Goal: Task Accomplishment & Management: Use online tool/utility

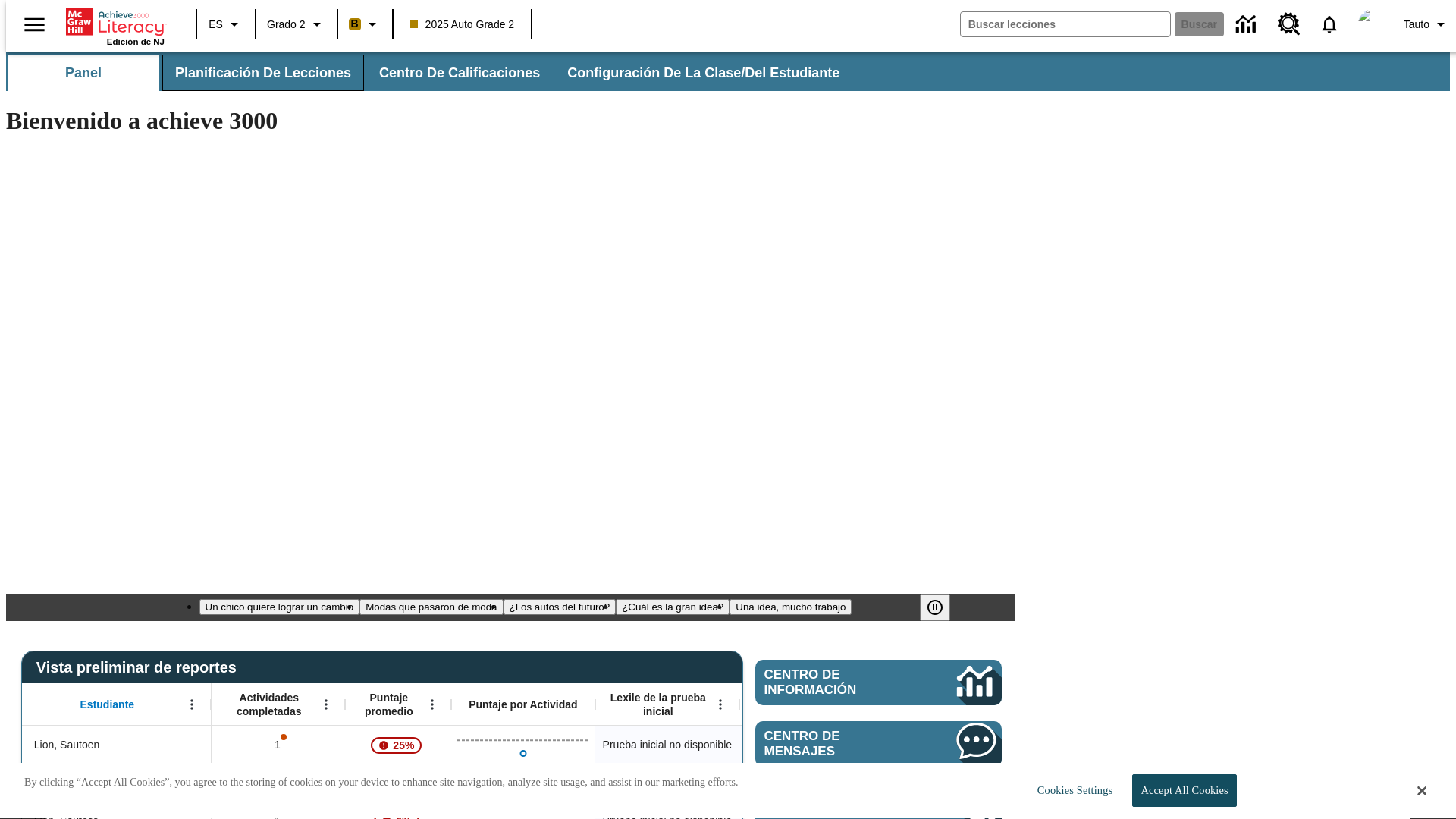
click at [254, 73] on span "Planificación de lecciones" at bounding box center [263, 74] width 176 height 18
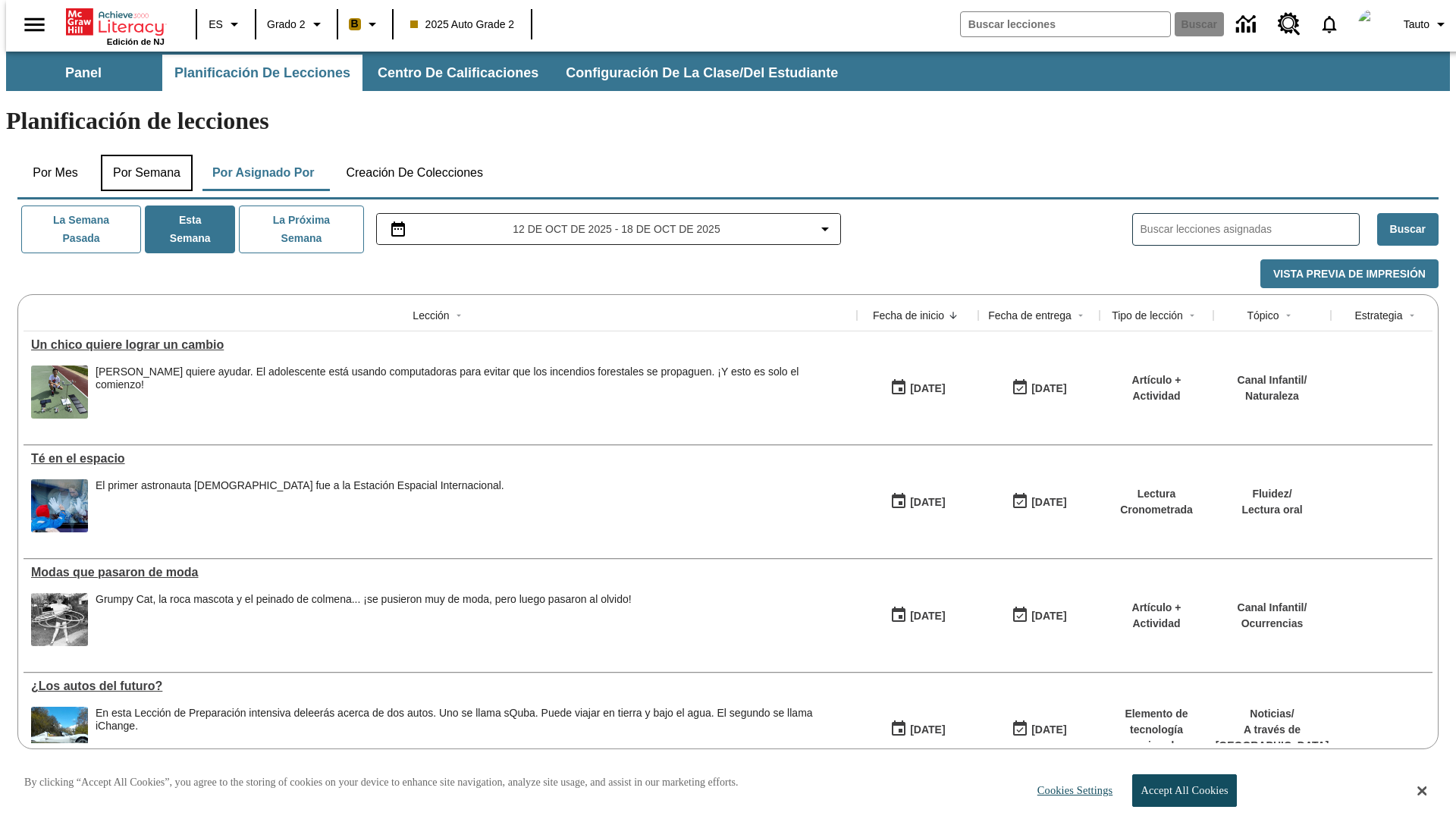
click at [142, 155] on button "Por semana" at bounding box center [146, 172] width 91 height 36
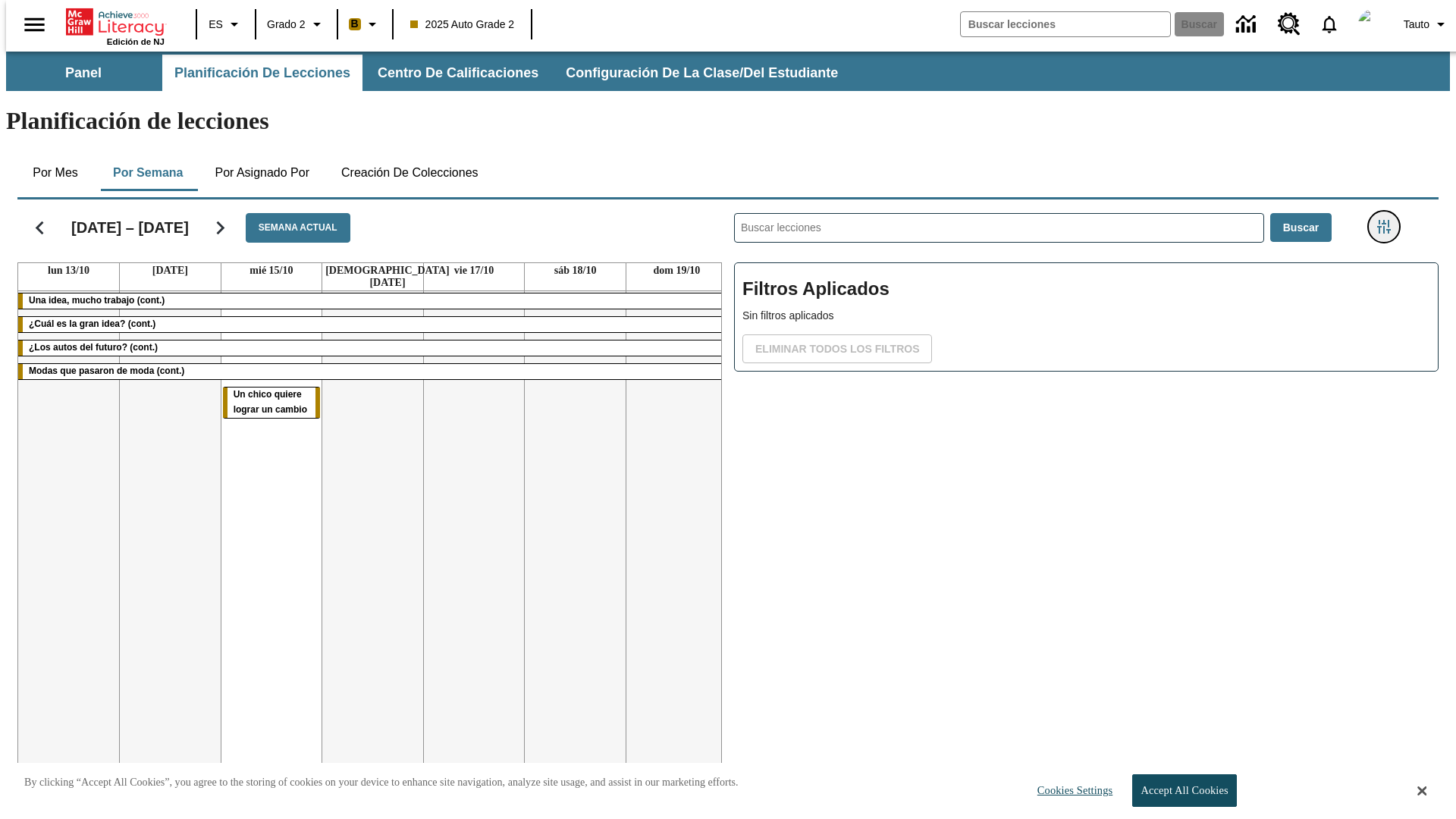
click at [1389, 220] on icon "Menú lateral de filtros" at bounding box center [1383, 227] width 13 height 13
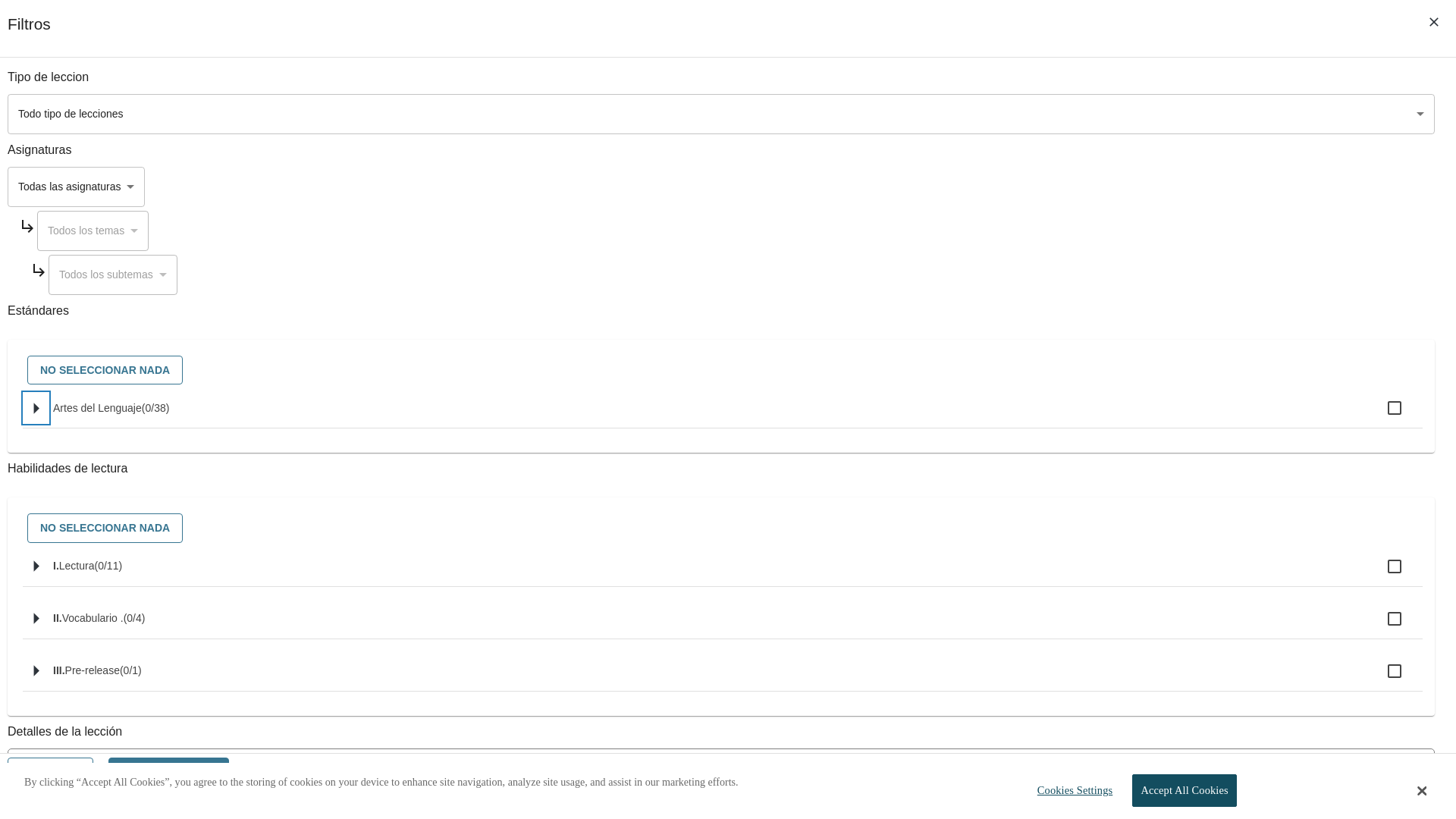
click at [39, 414] on icon "Seleccione estándares" at bounding box center [36, 409] width 5 height 12
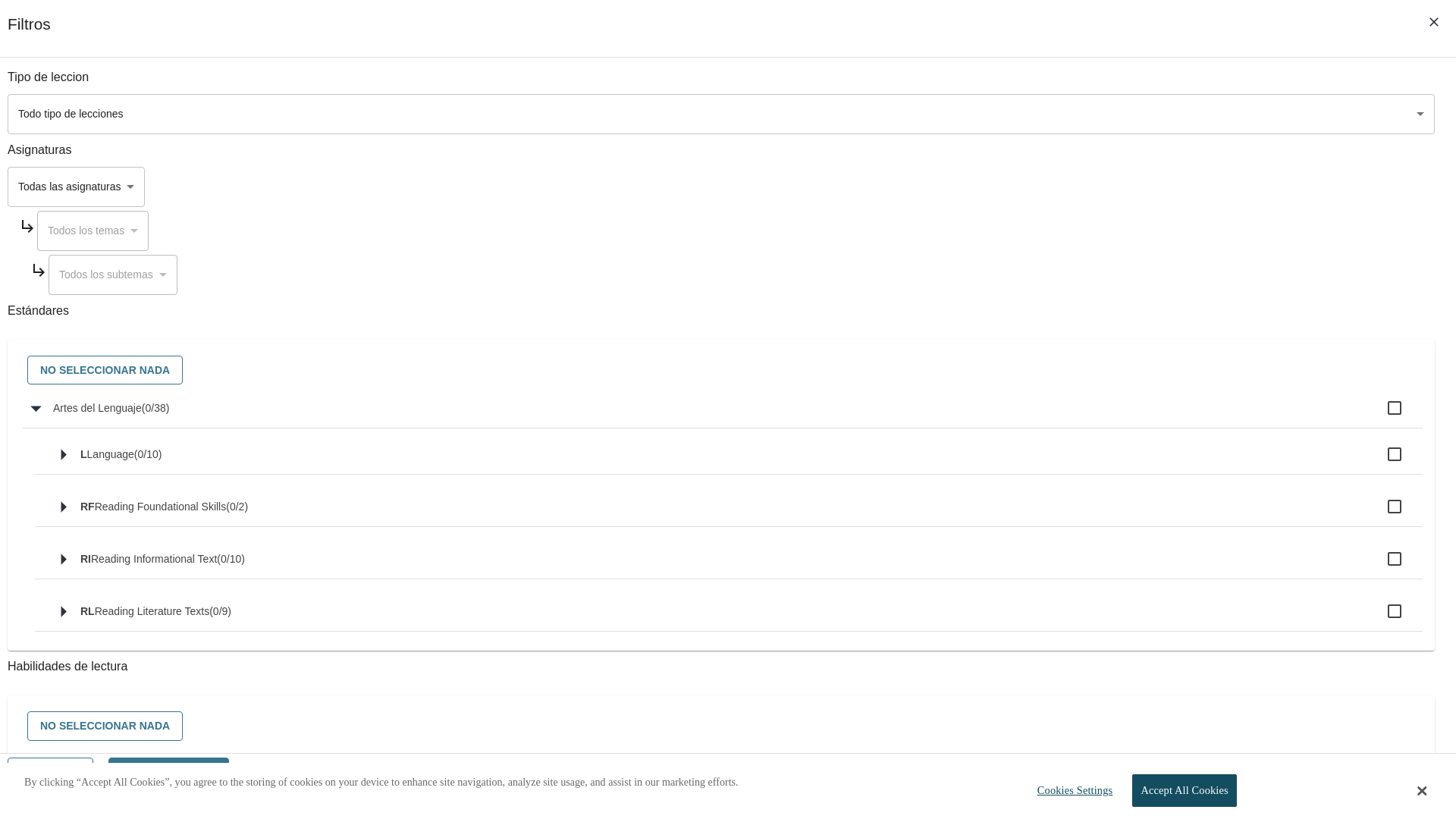
click at [1103, 417] on label "Artes del Lenguaje ( 0 / 38 )" at bounding box center [732, 409] width 1357 height 32
click at [1379, 417] on input "Artes del Lenguaje ( 0 / 38 )" at bounding box center [1395, 409] width 32 height 32
checkbox input "true"
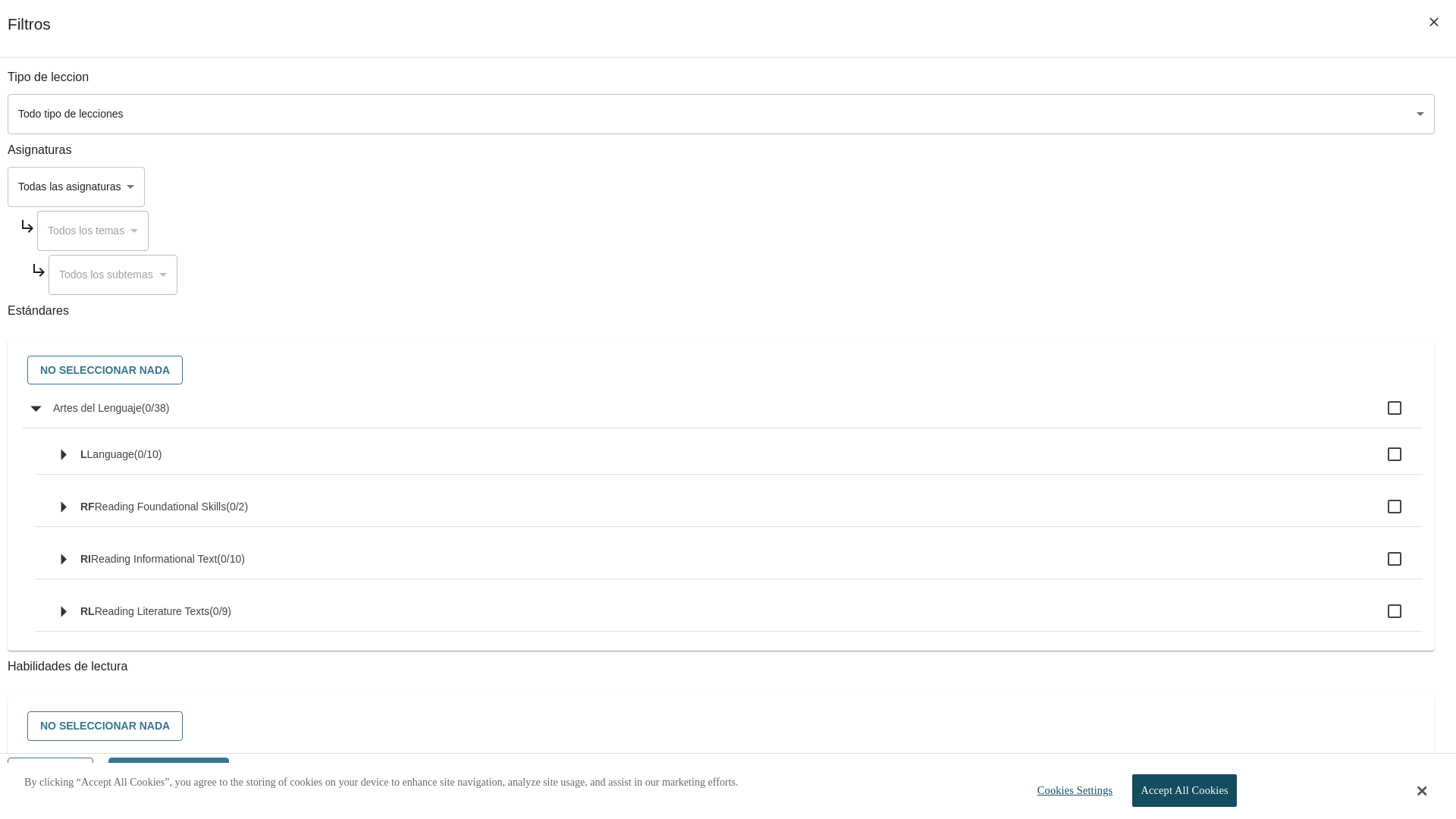
checkbox input "true"
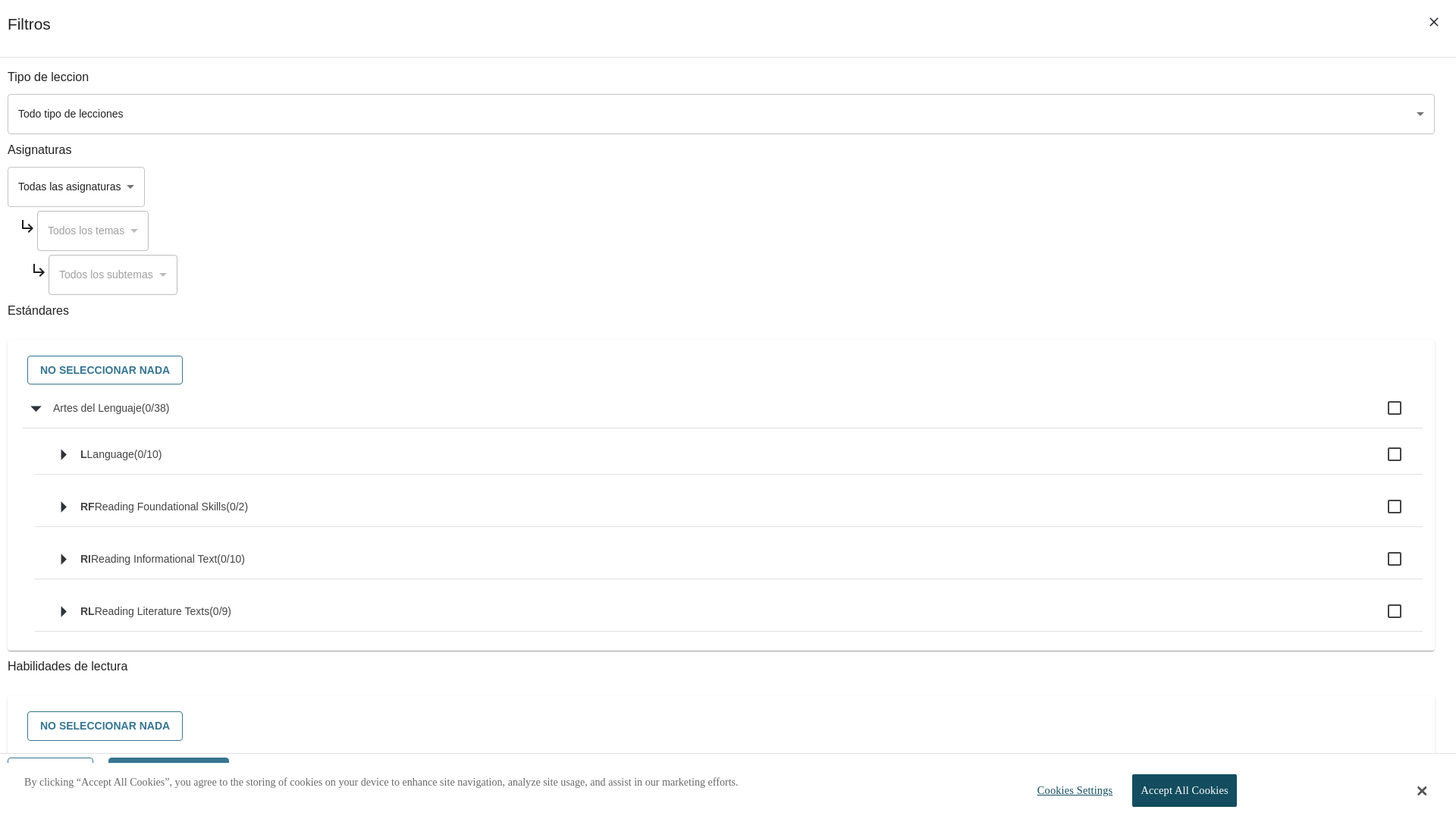
checkbox input "true"
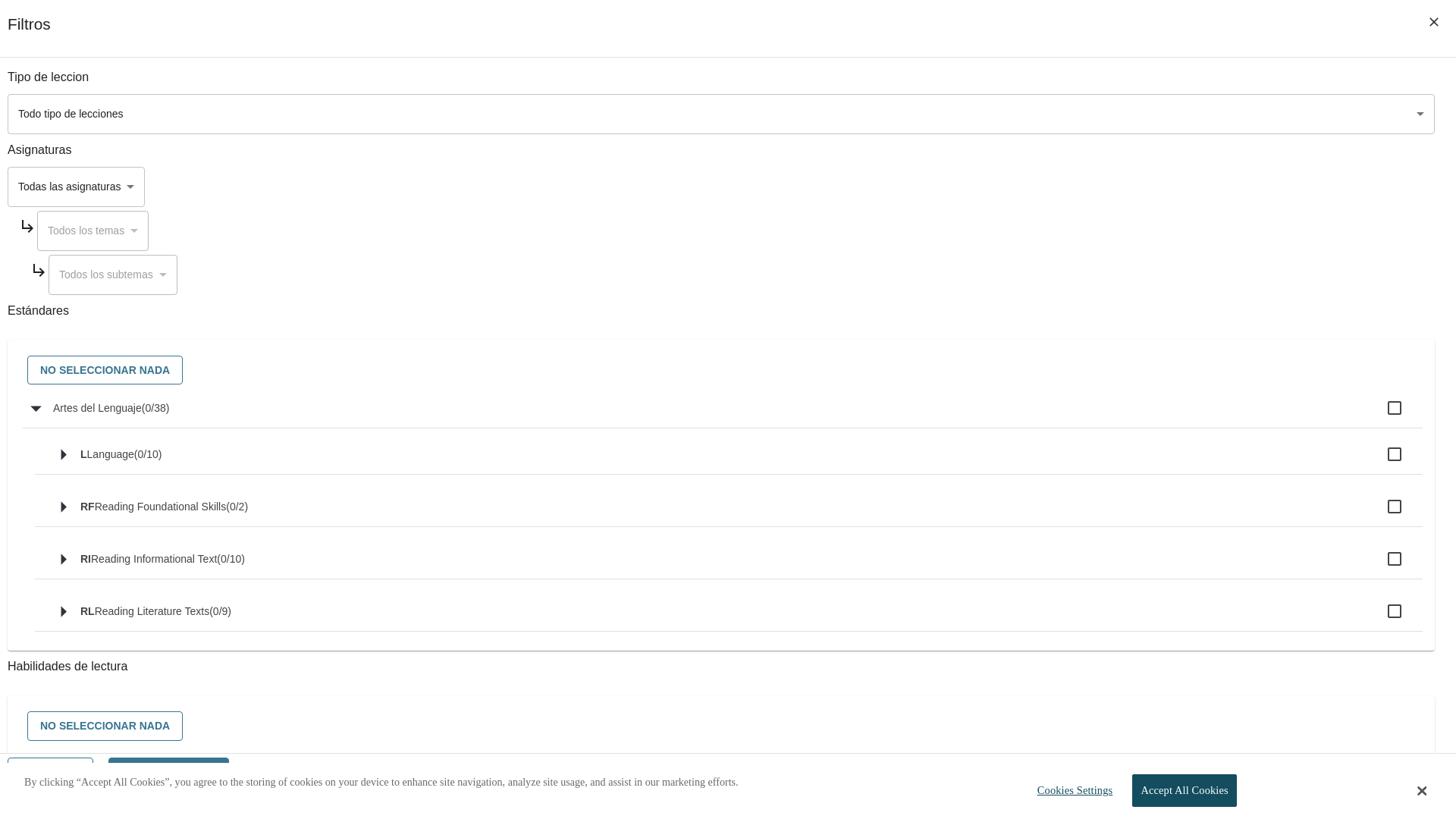
checkbox input "true"
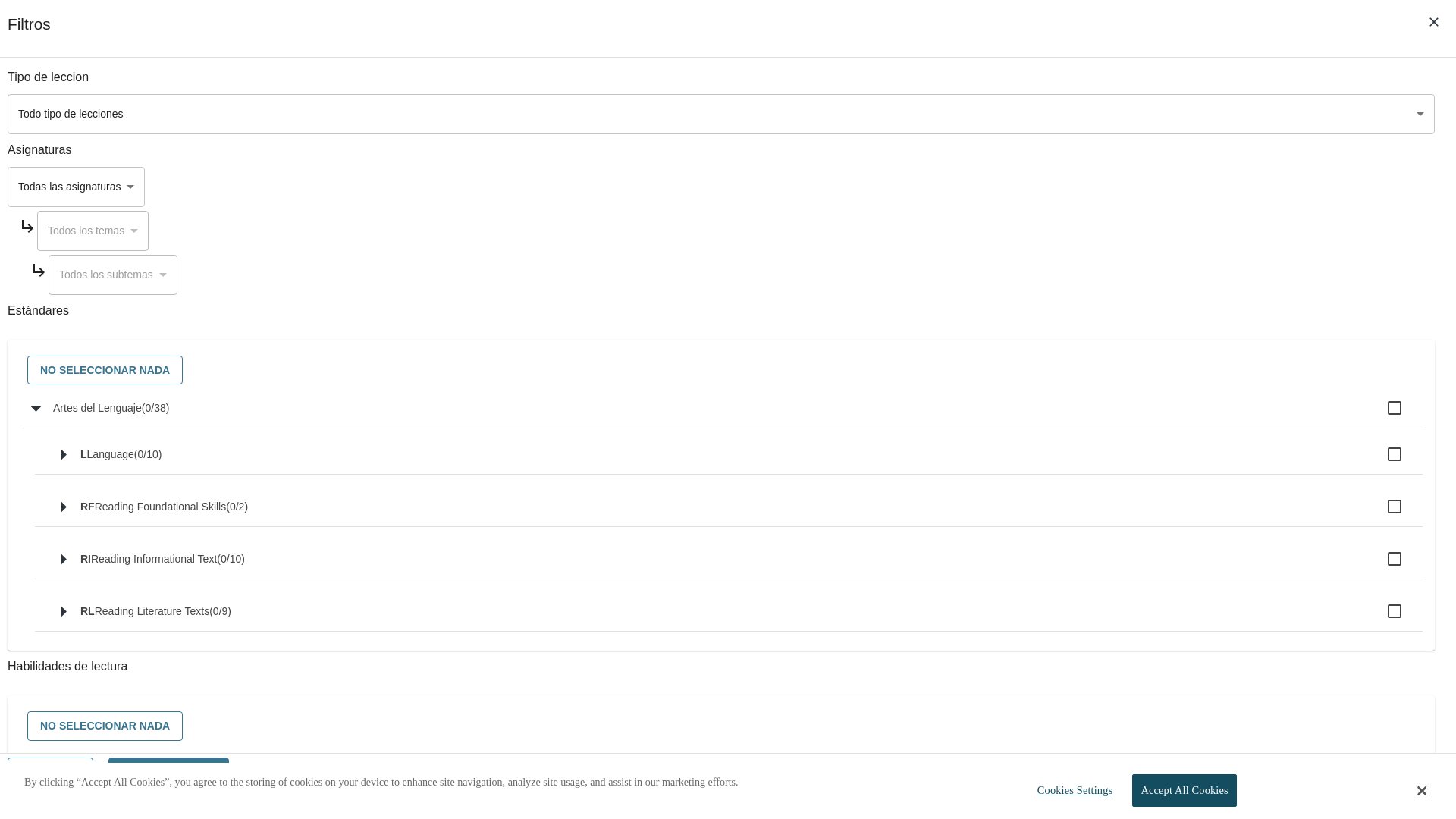
checkbox input "true"
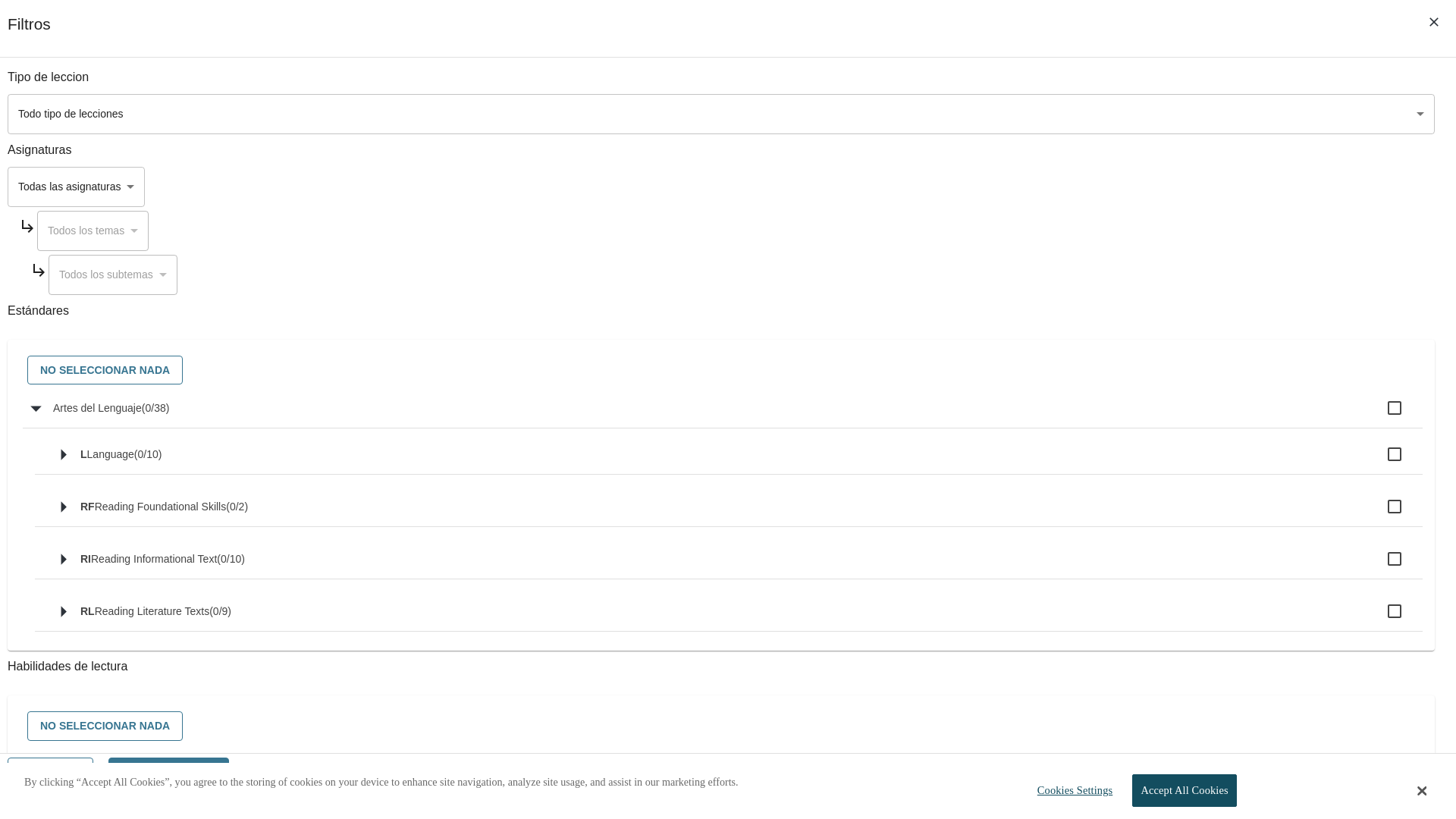
checkbox input "true"
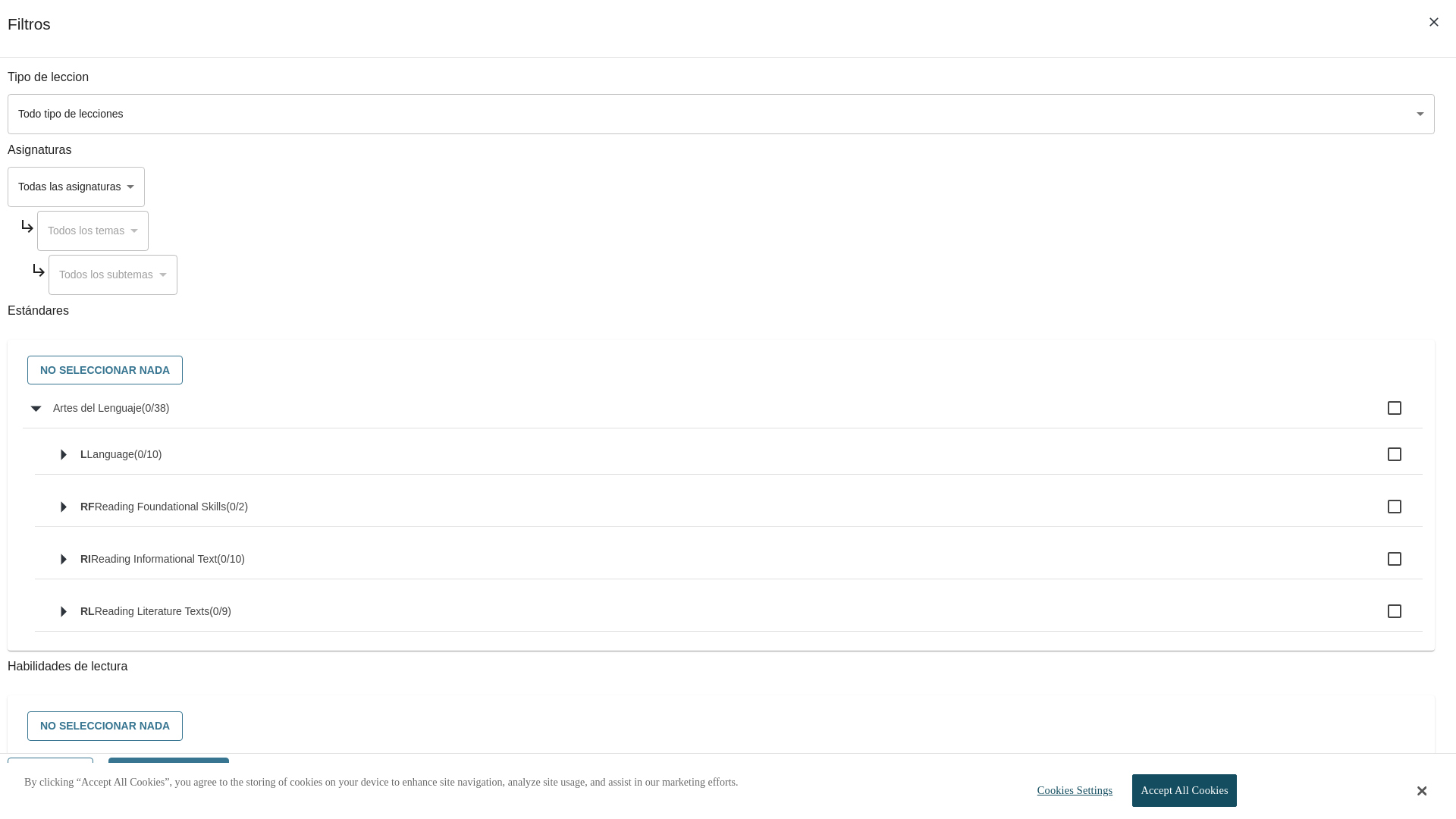
checkbox input "true"
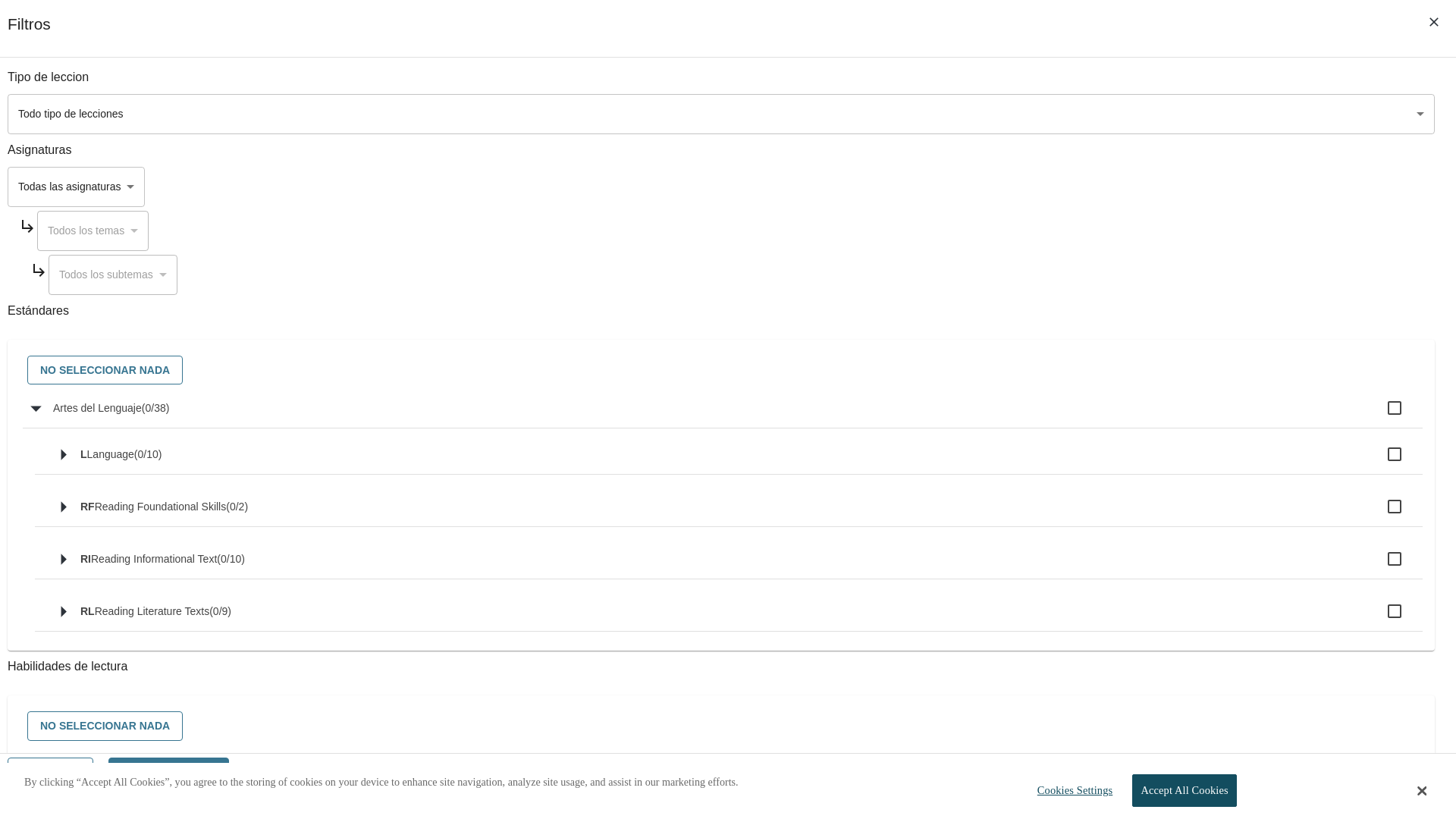
checkbox input "true"
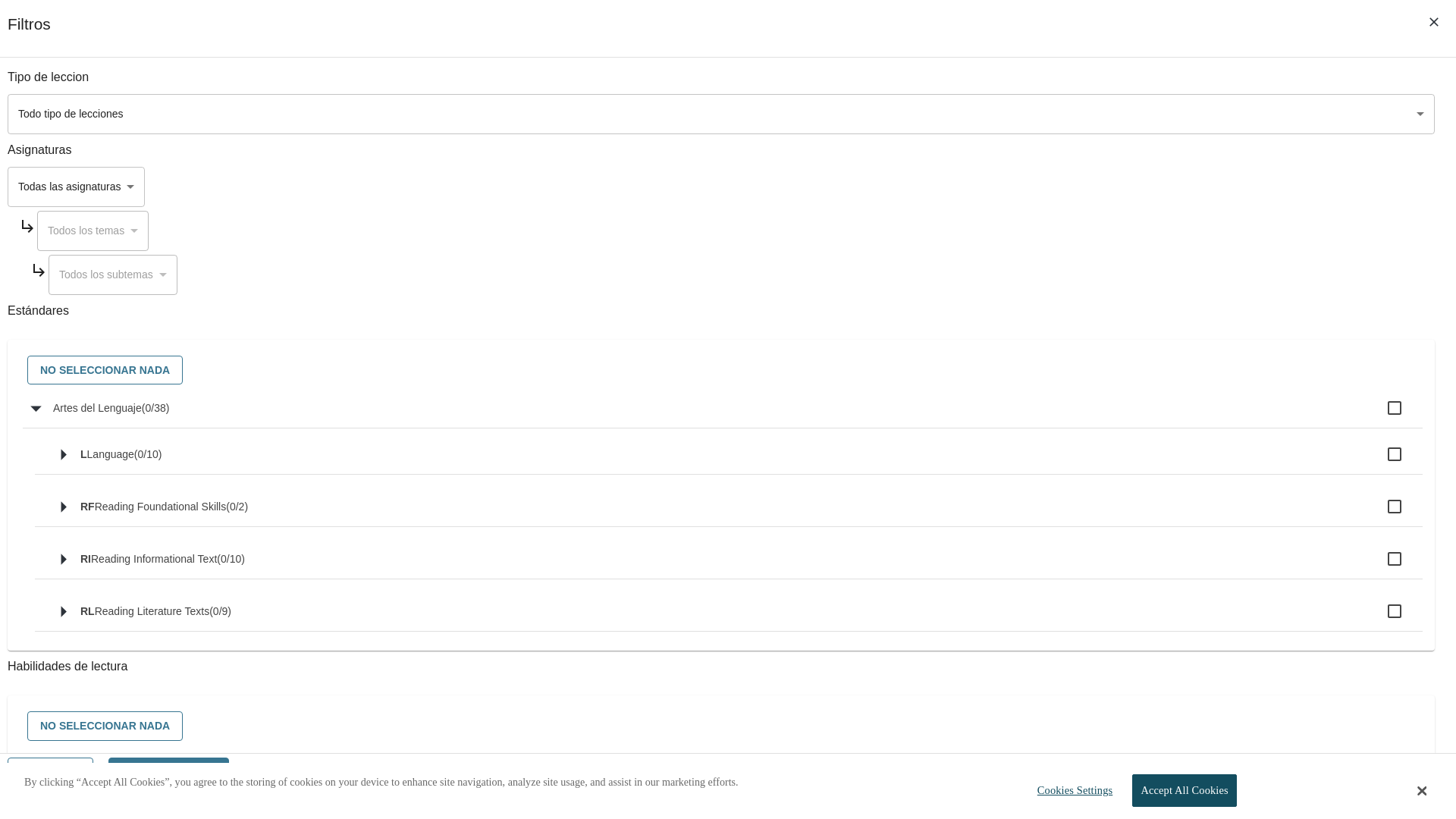
checkbox input "true"
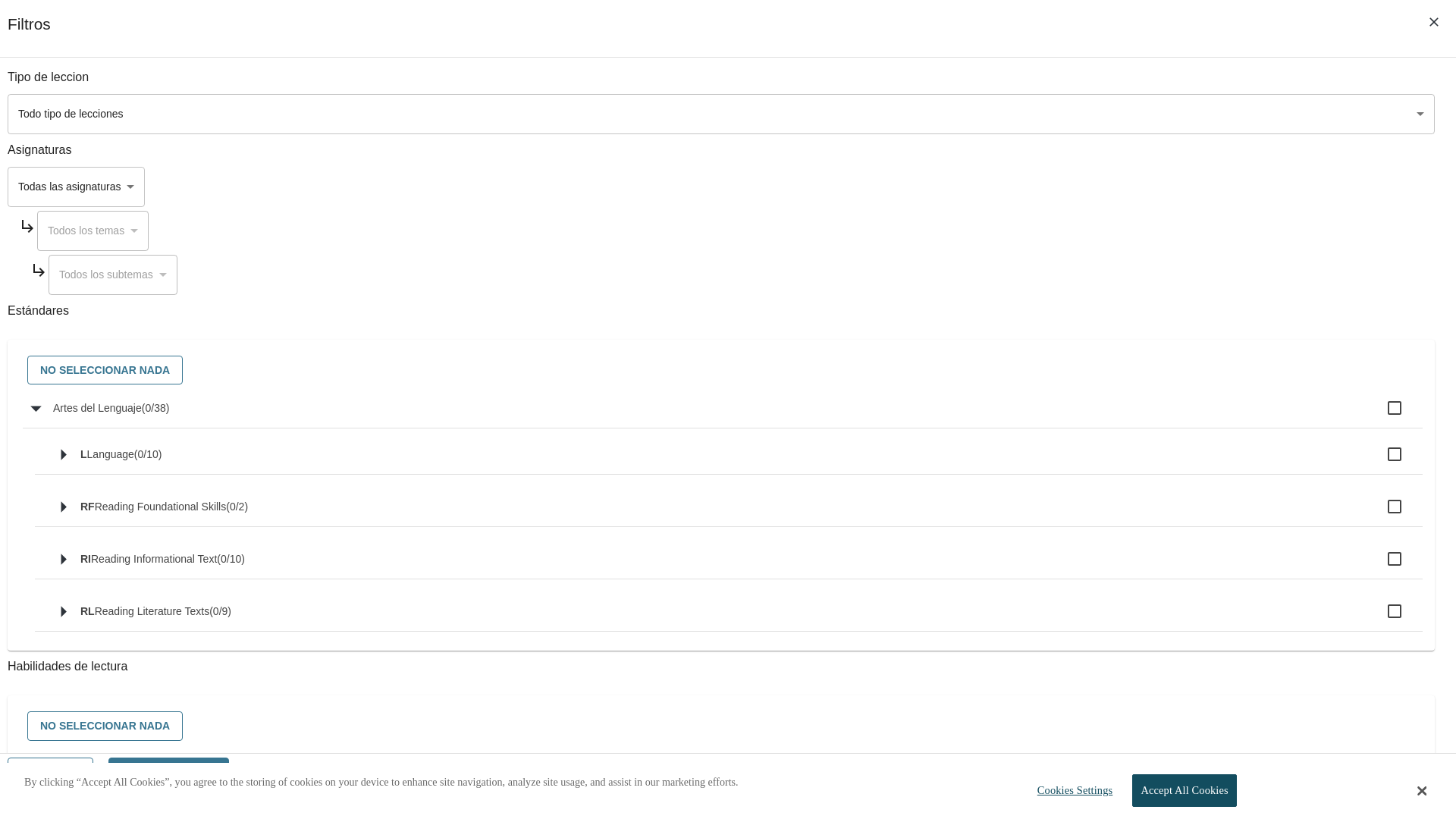
checkbox input "true"
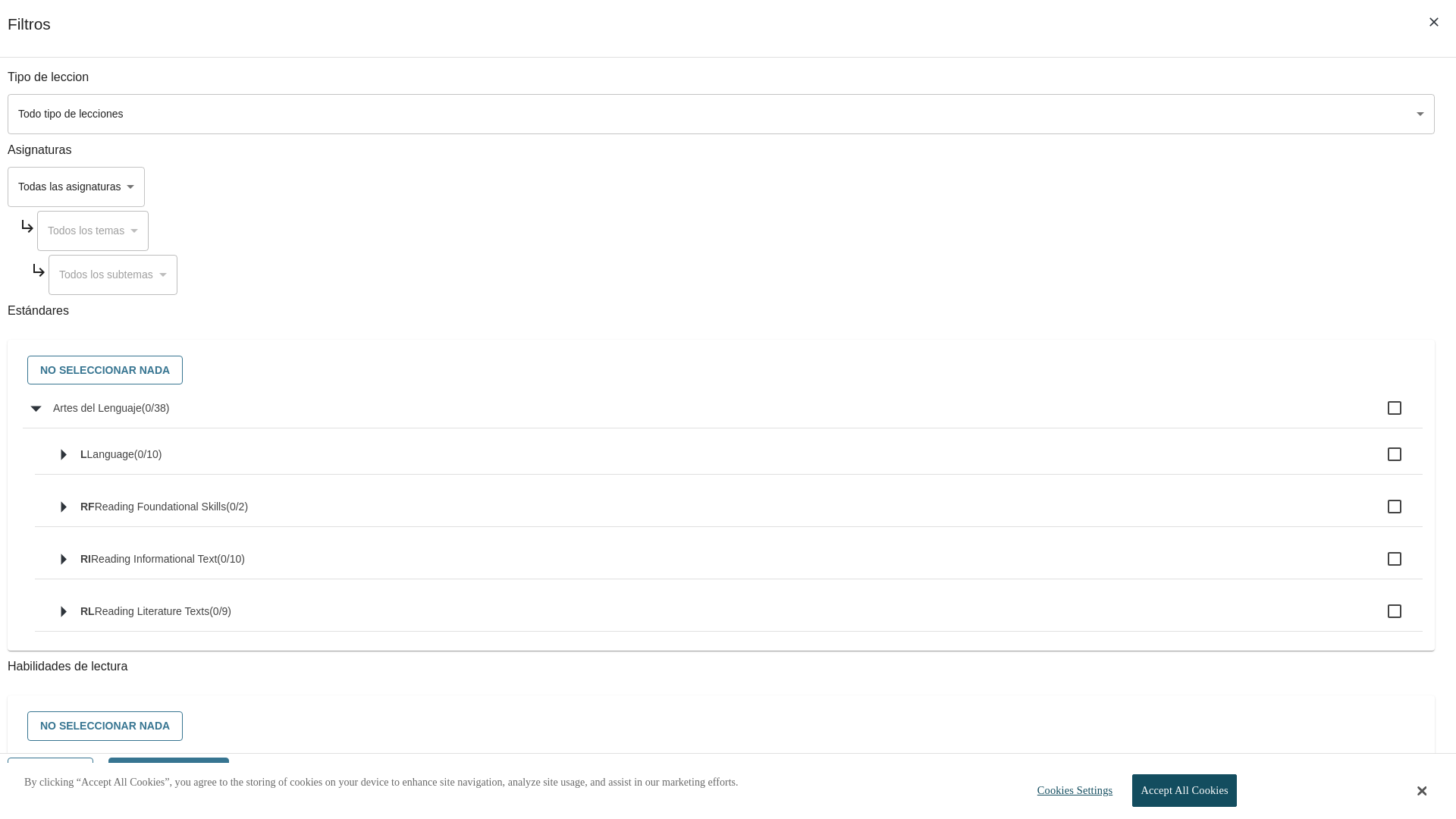
checkbox input "true"
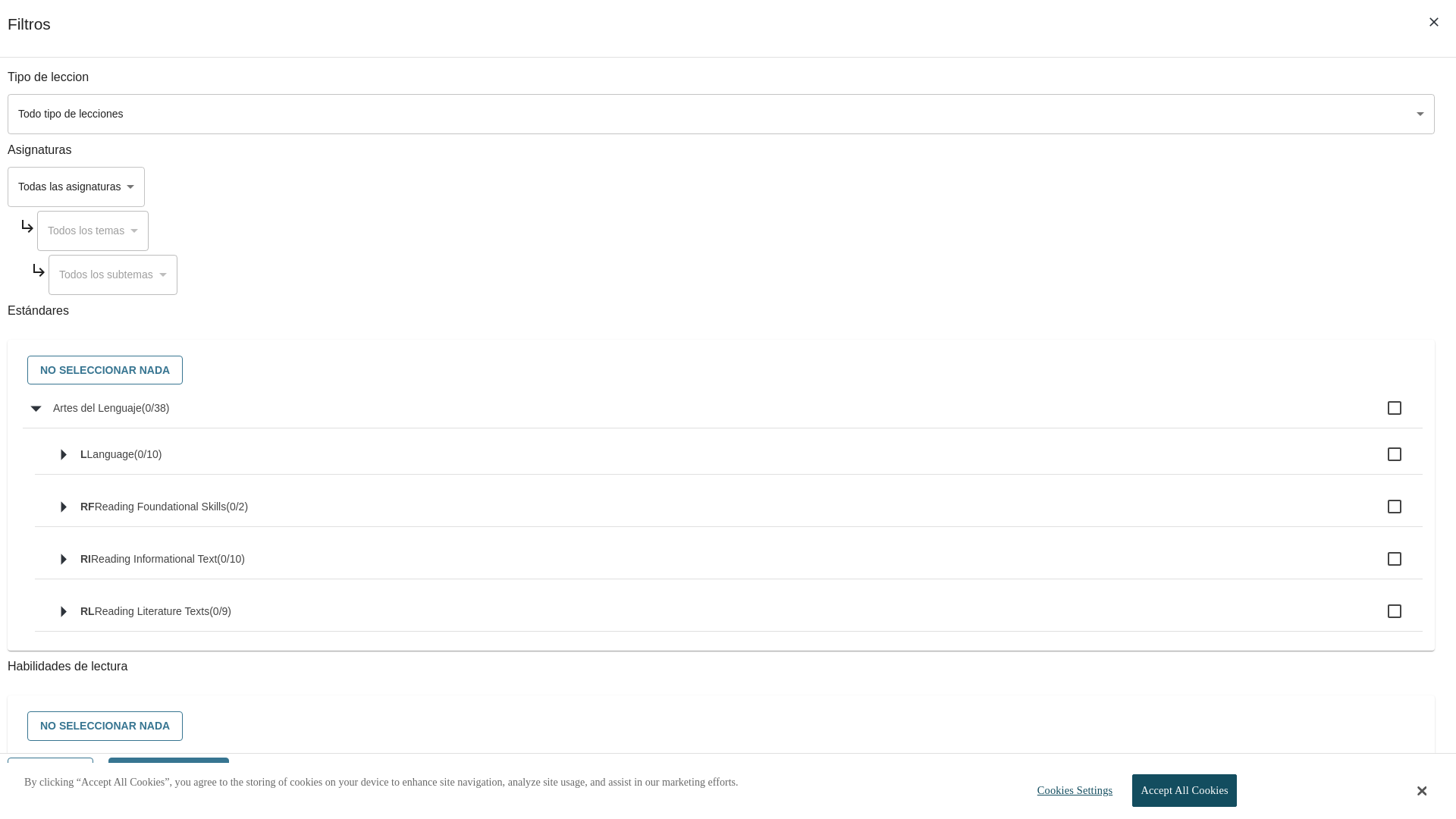
checkbox input "true"
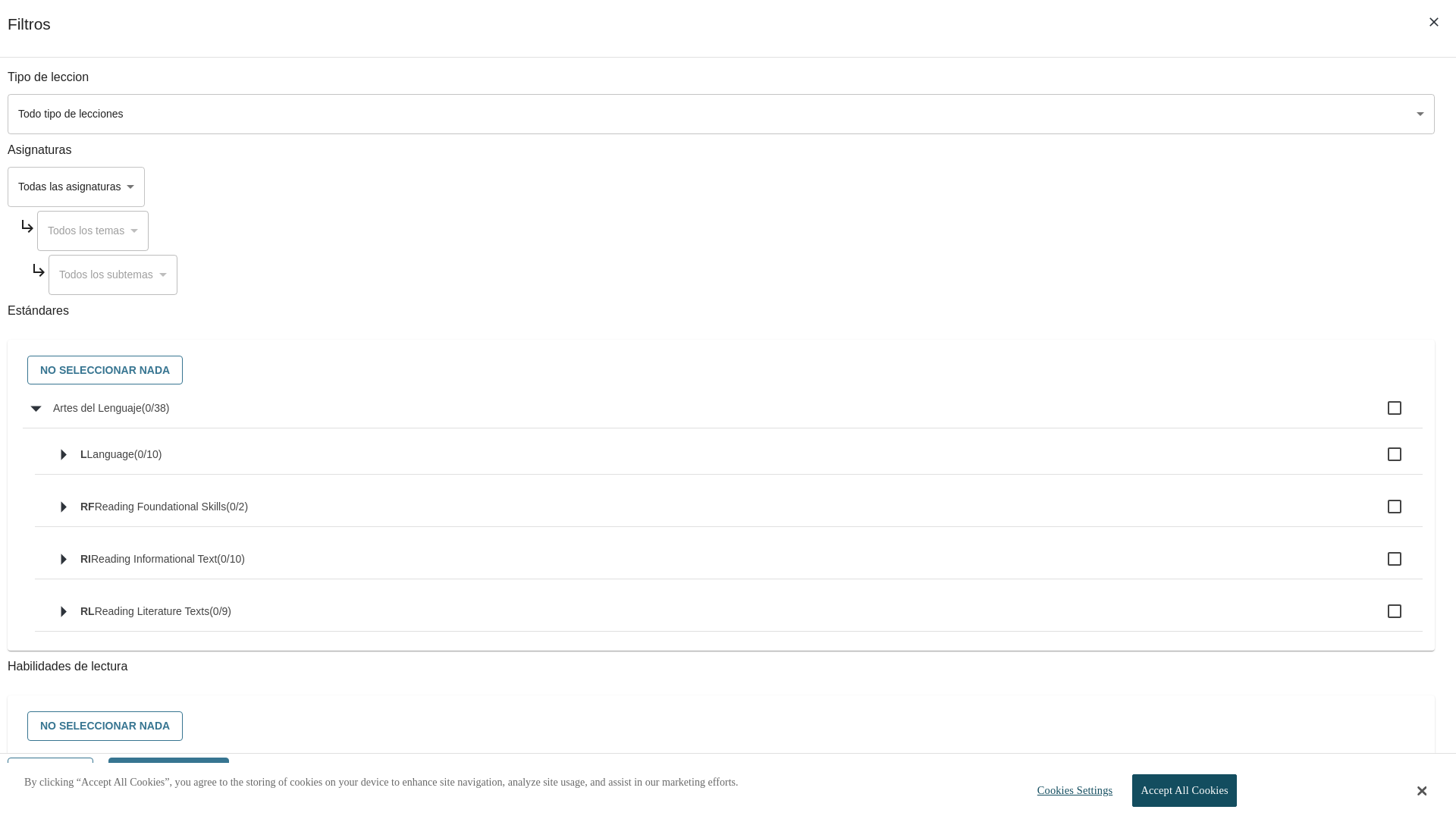
checkbox input "true"
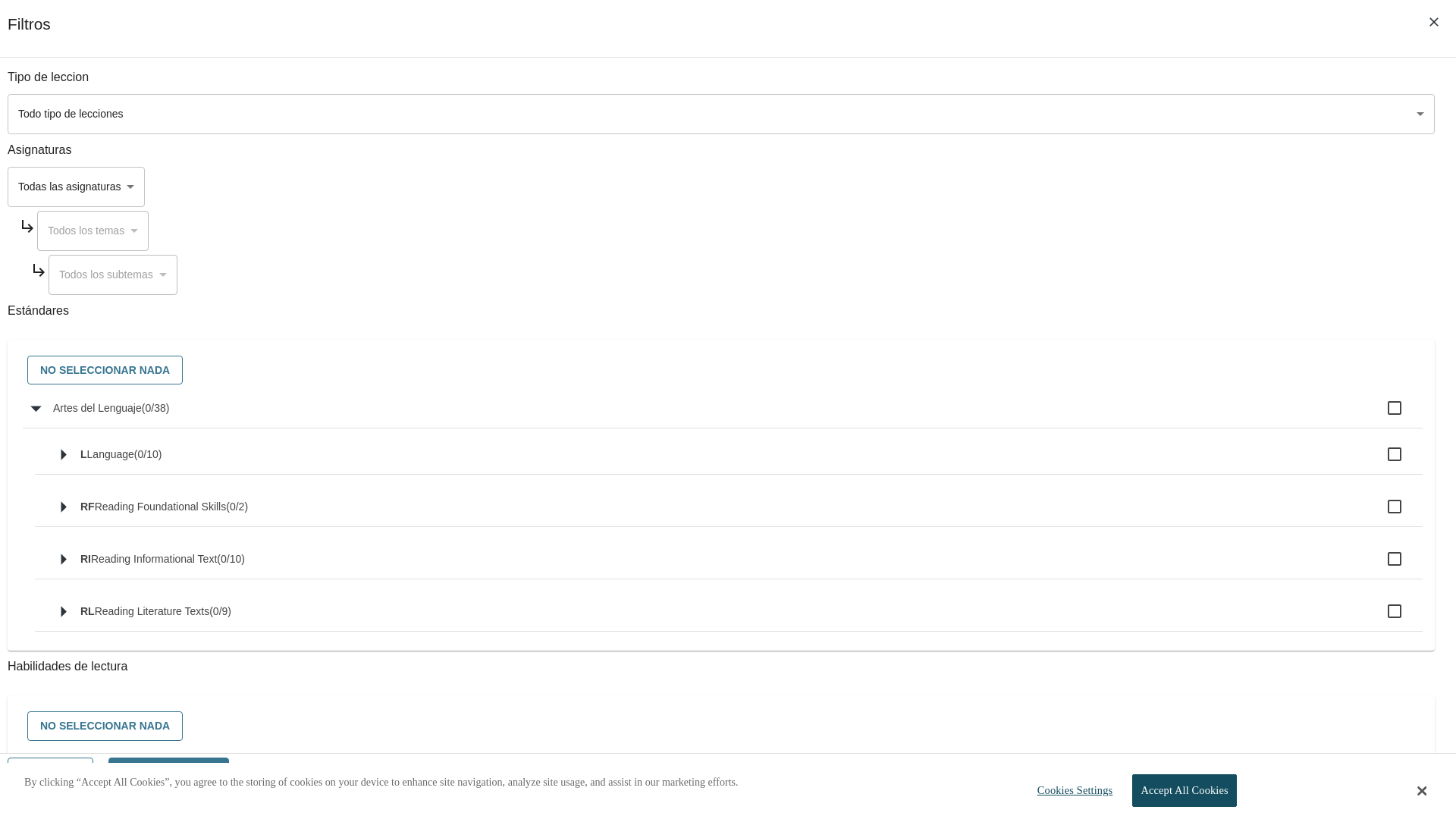
checkbox input "true"
click at [183, 371] on button "No seleccionar nada" at bounding box center [105, 370] width 155 height 29
checkbox input "false"
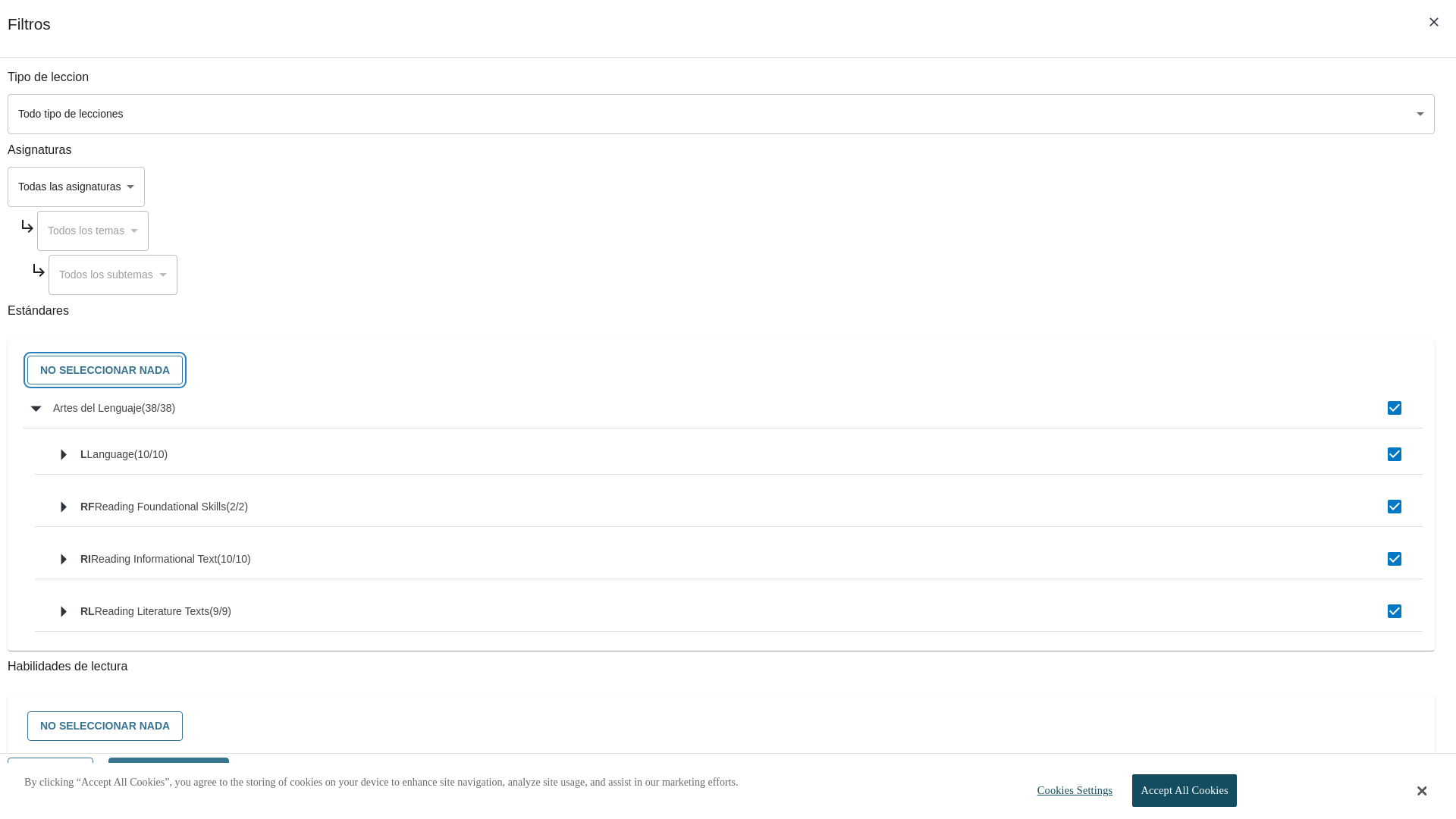
checkbox input "false"
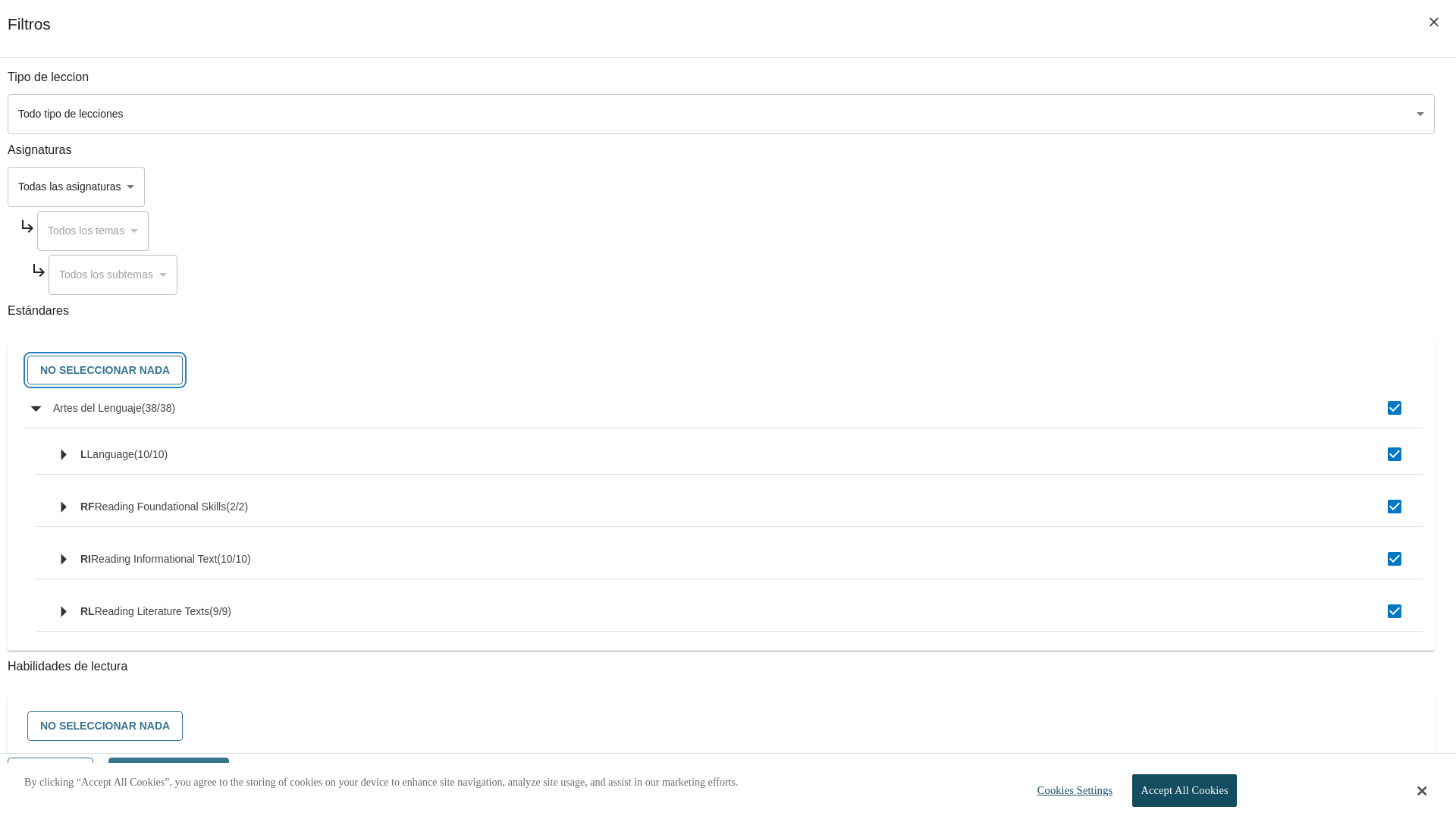
checkbox input "false"
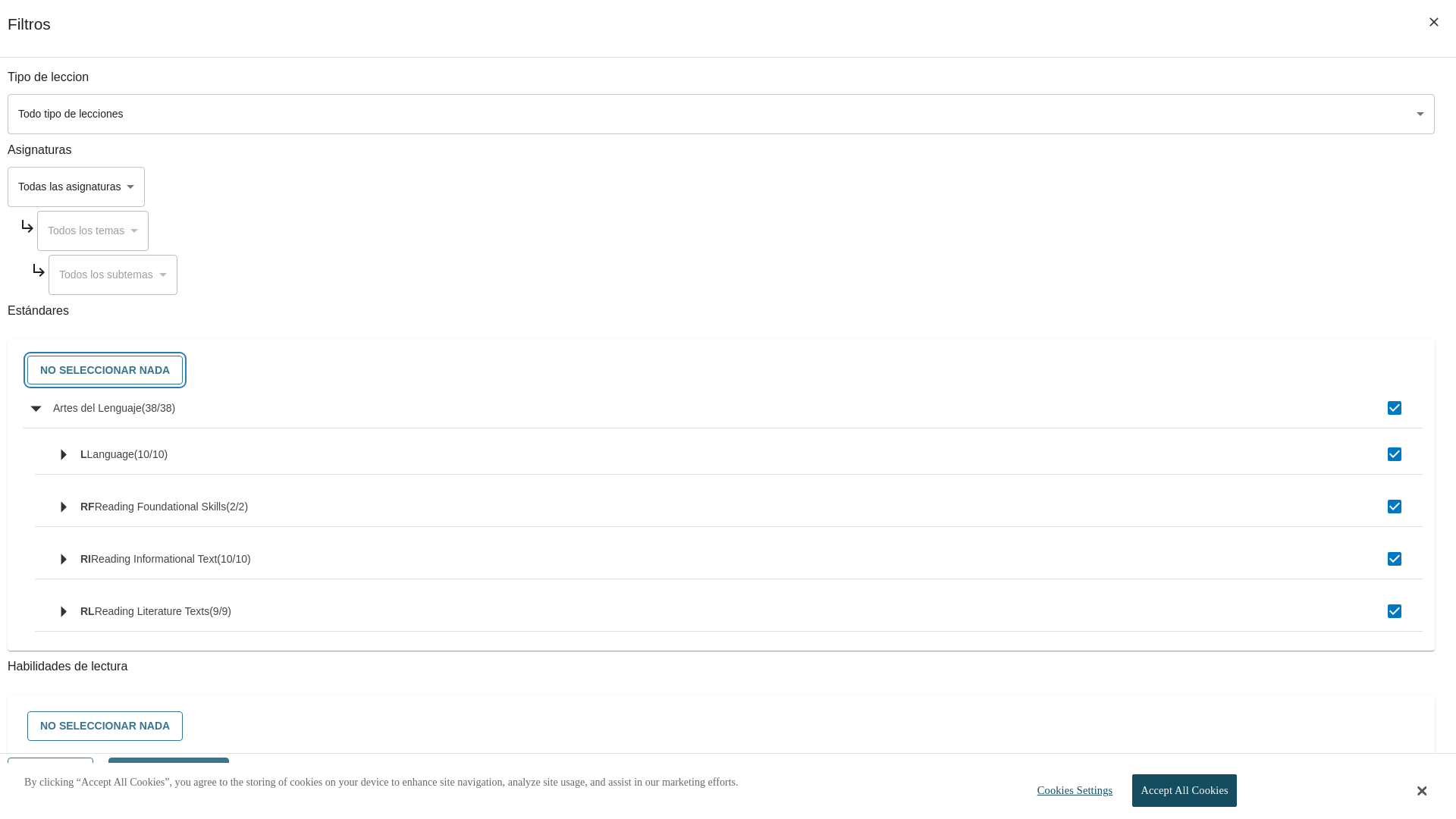
checkbox input "false"
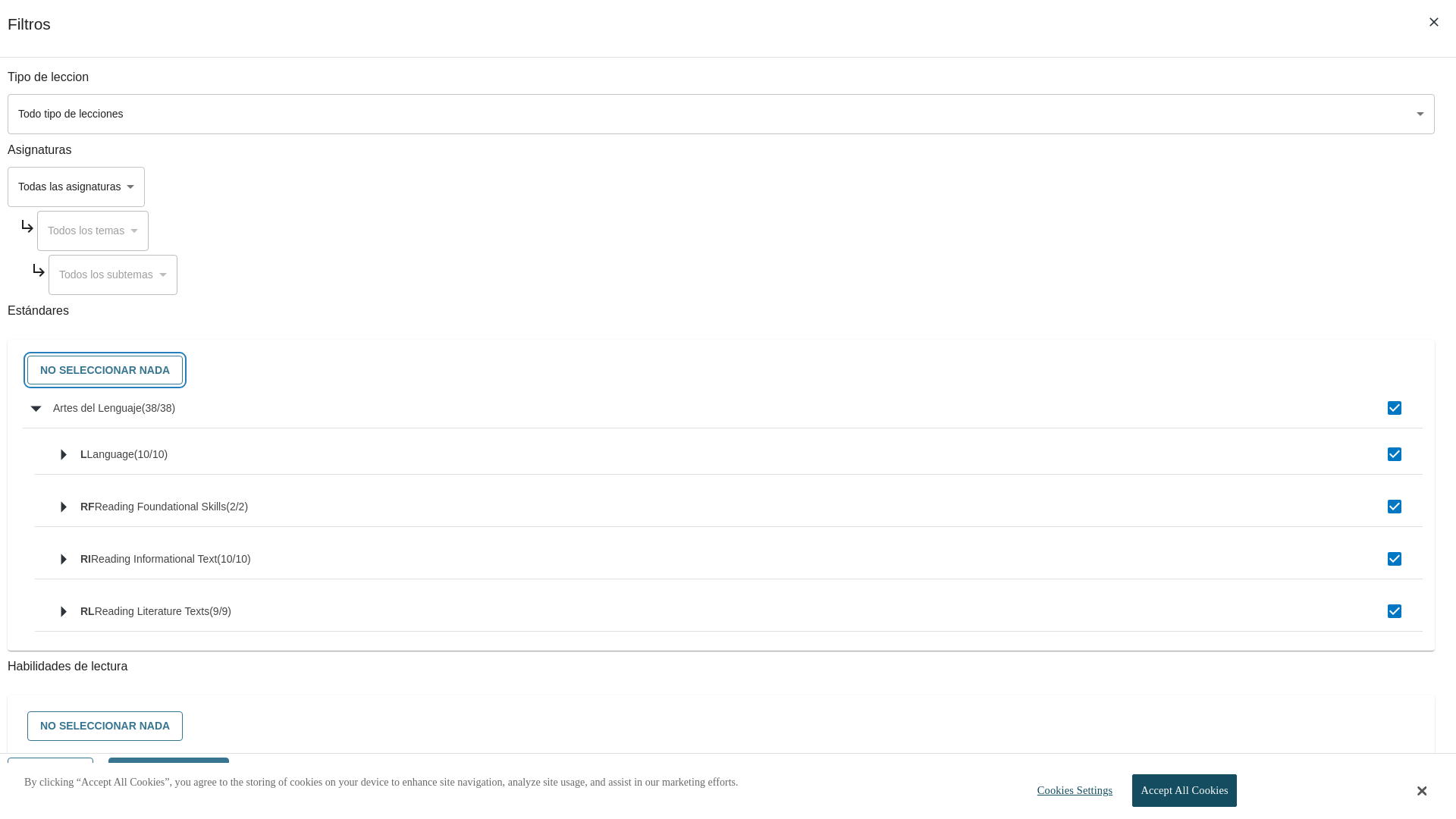
checkbox input "false"
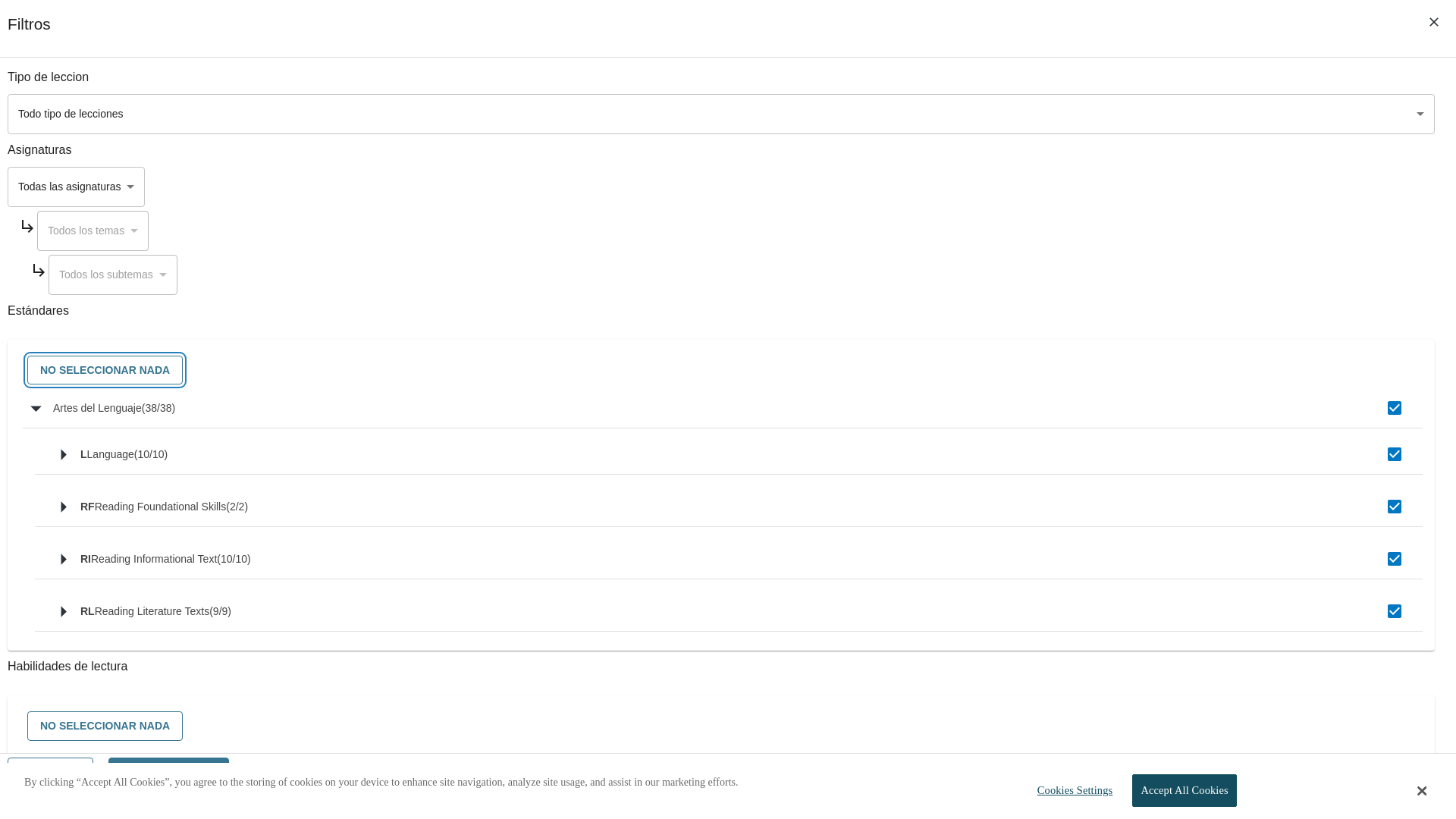
checkbox input "false"
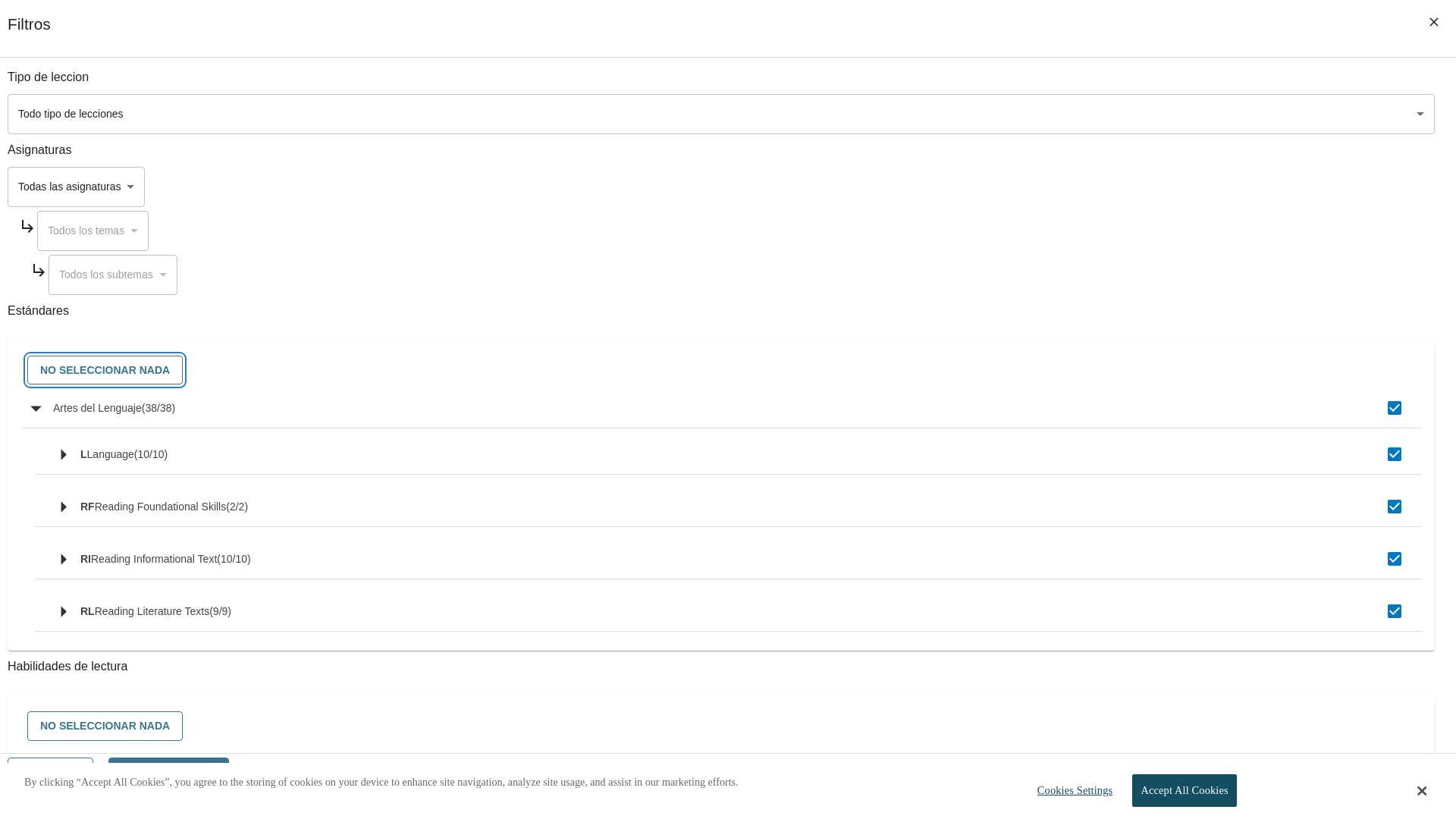
checkbox input "false"
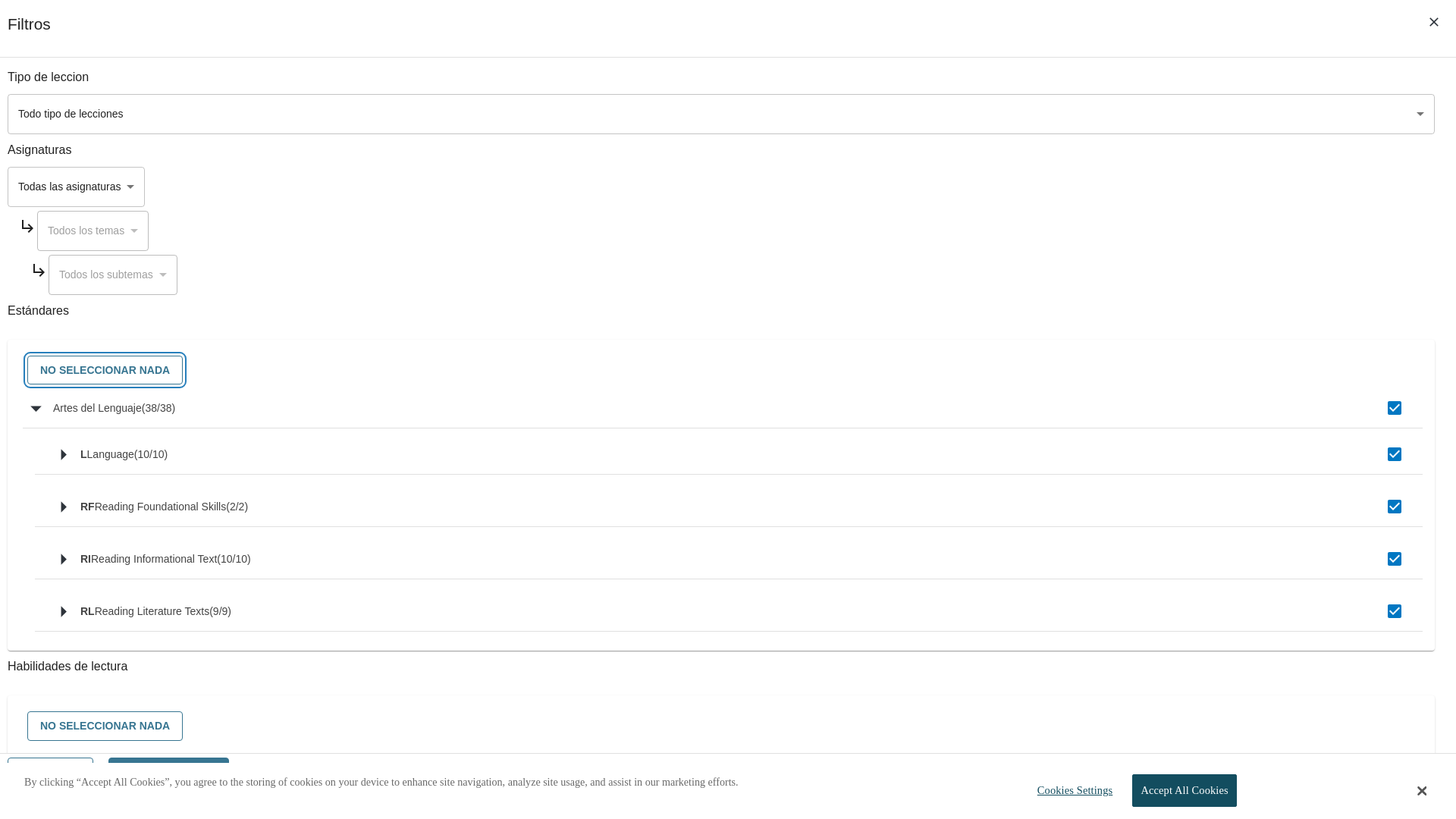
checkbox input "false"
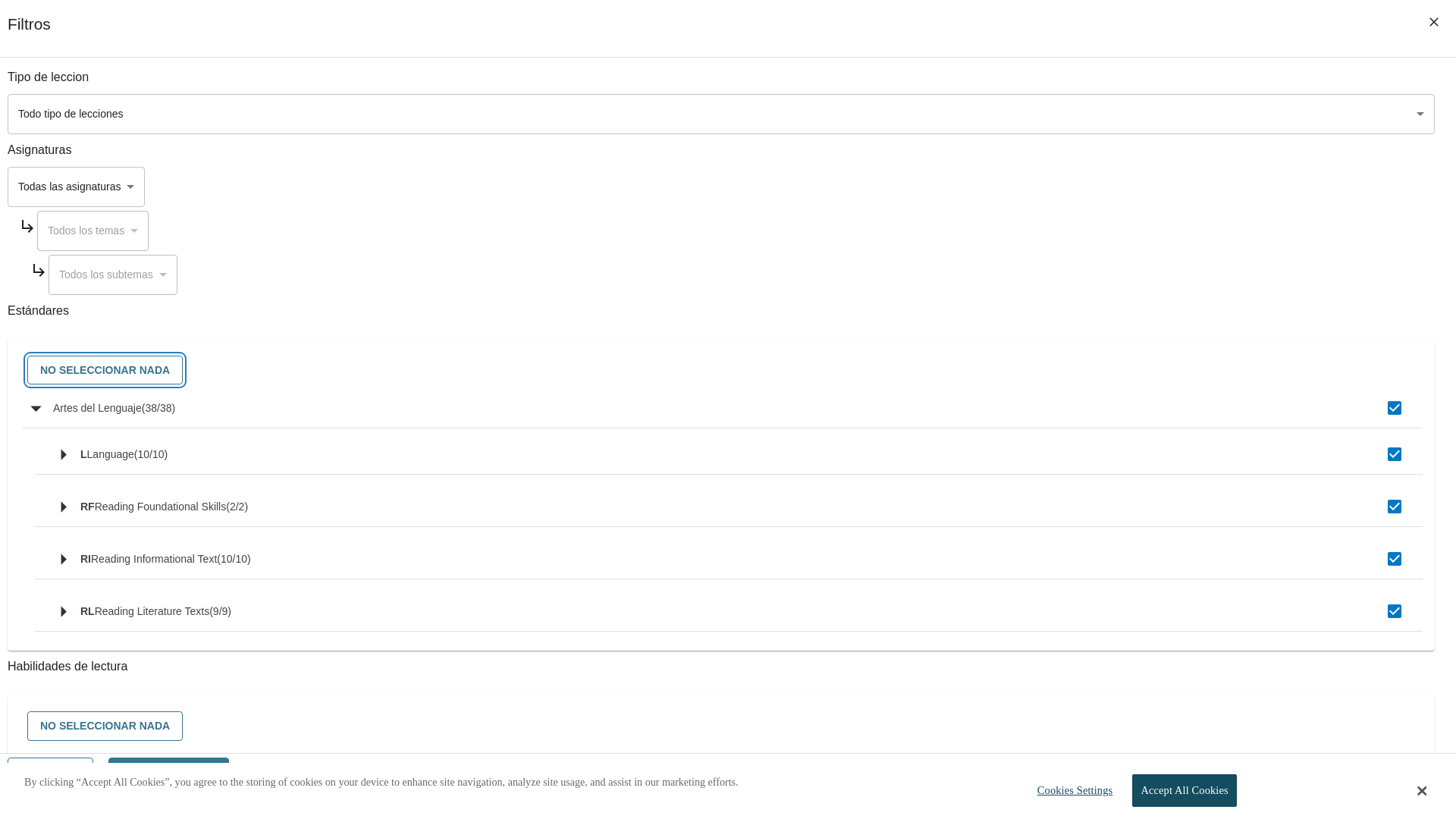
checkbox input "false"
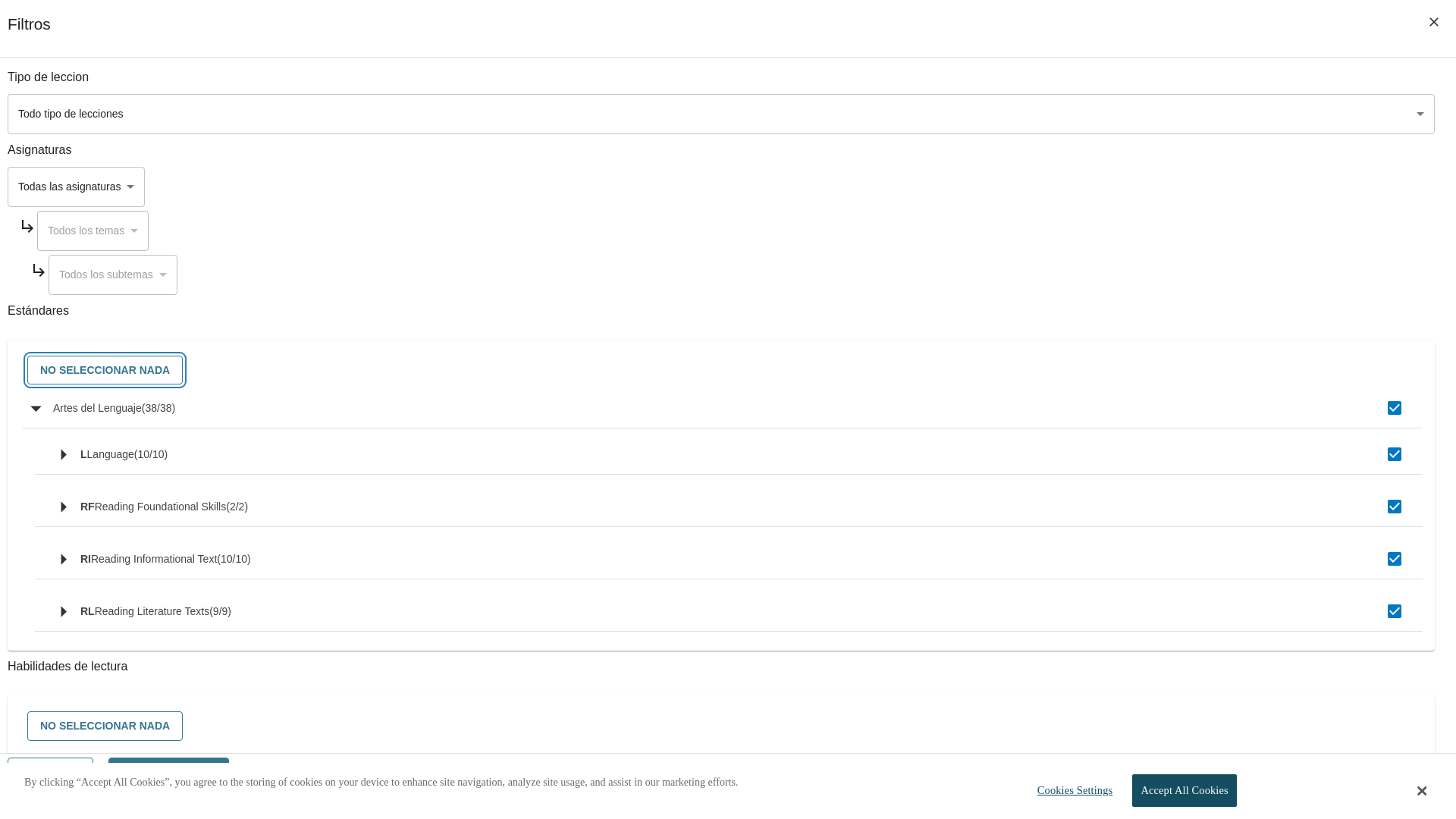
checkbox input "false"
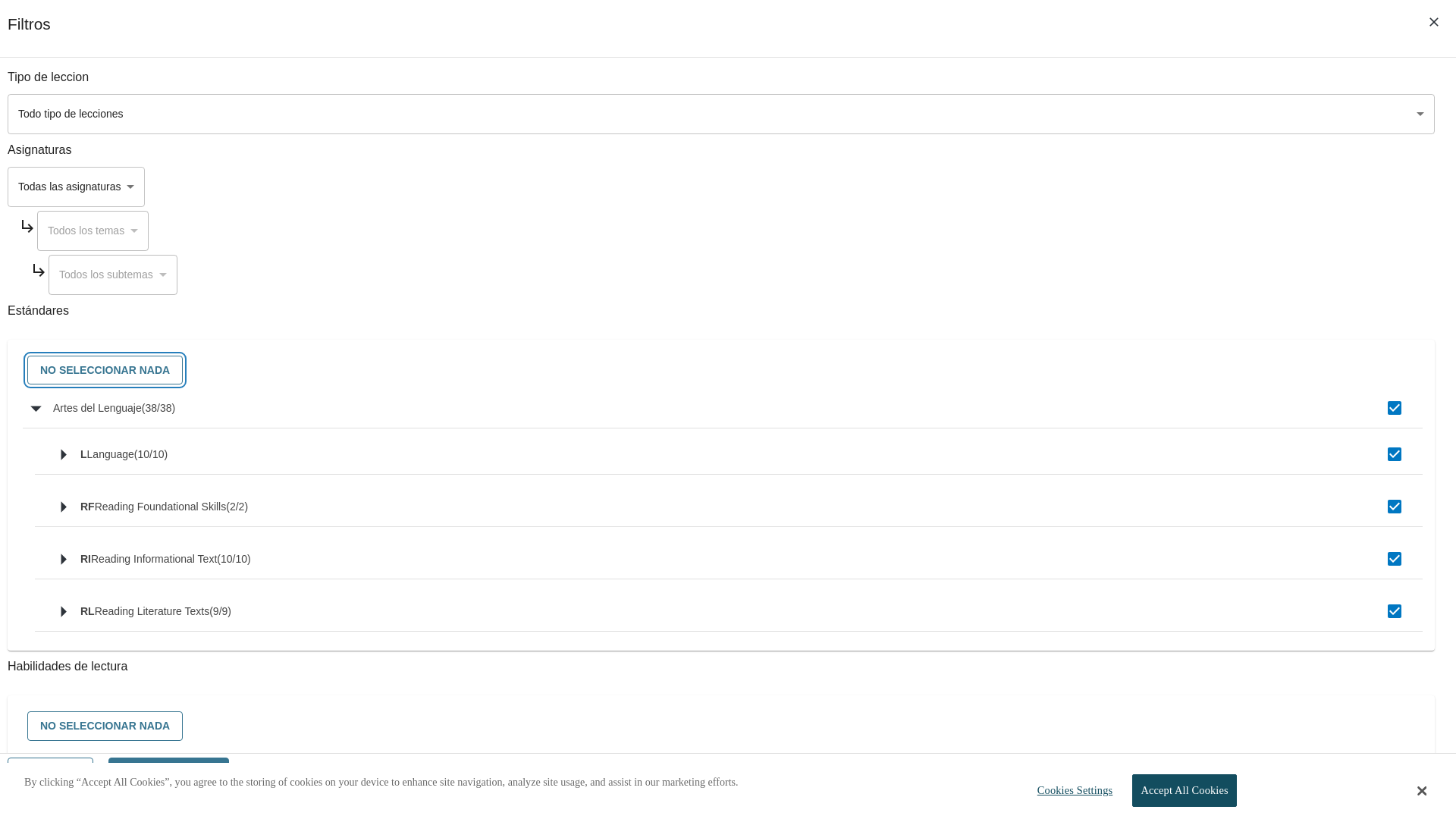
checkbox input "false"
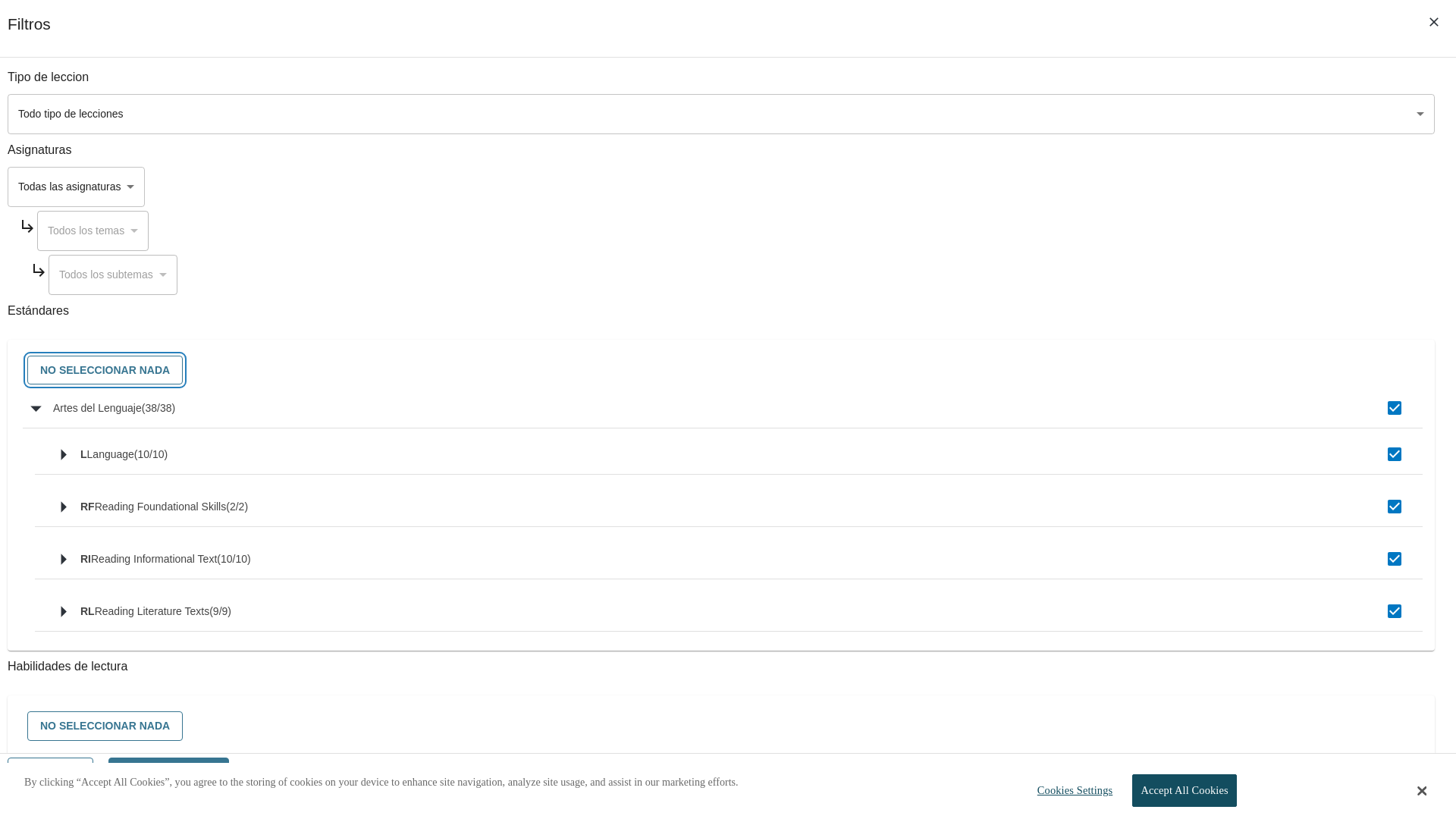
checkbox input "false"
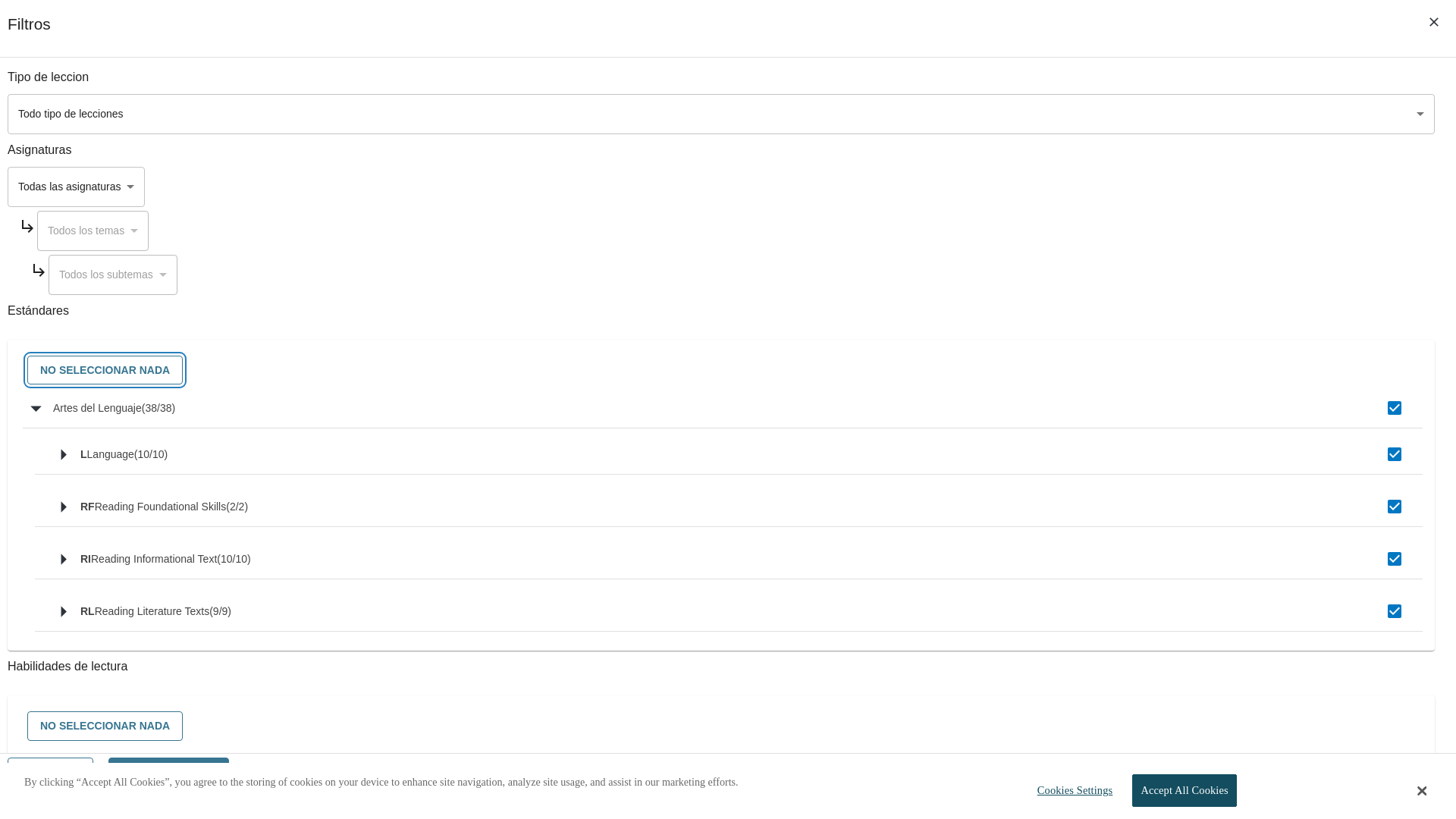
checkbox input "false"
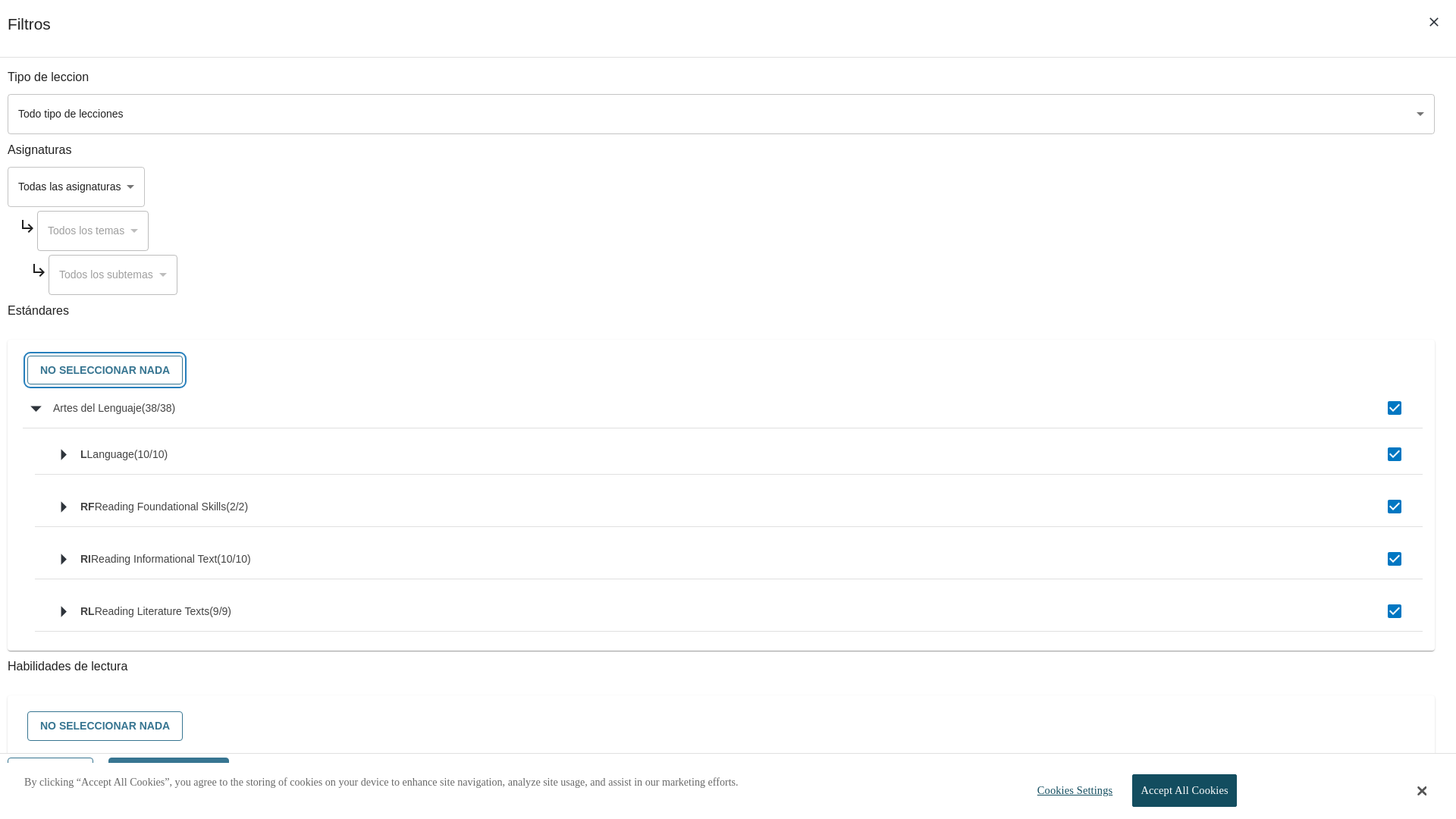
checkbox input "false"
